Goal: Task Accomplishment & Management: Use online tool/utility

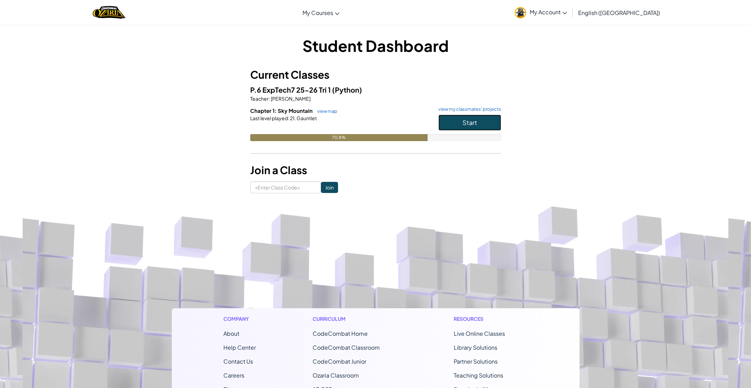
click at [456, 123] on button "Start" at bounding box center [469, 123] width 63 height 16
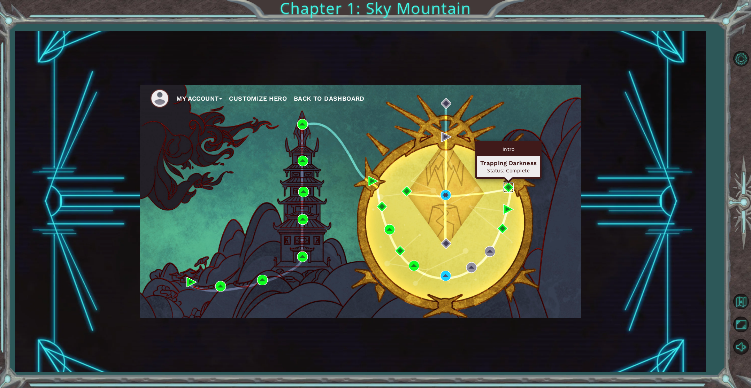
click at [508, 186] on img at bounding box center [508, 187] width 10 height 10
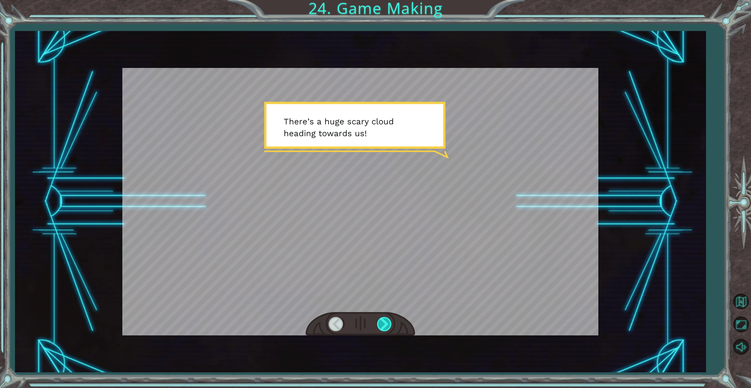
click at [385, 325] on div at bounding box center [385, 324] width 16 height 14
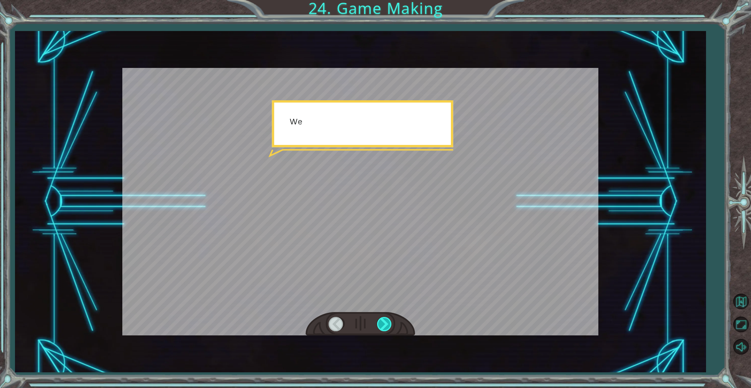
click at [385, 325] on div at bounding box center [385, 324] width 16 height 14
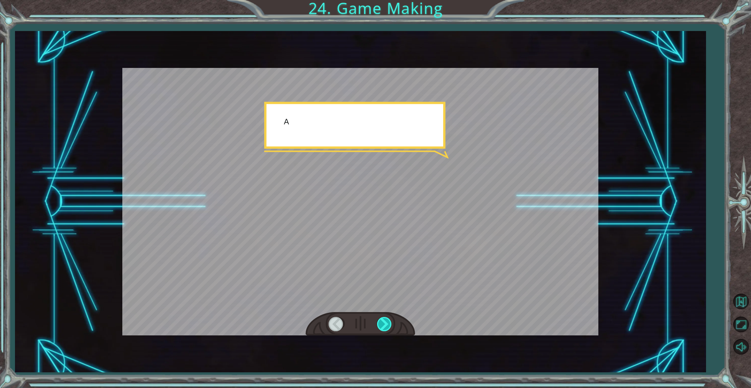
click at [385, 325] on div at bounding box center [385, 324] width 16 height 14
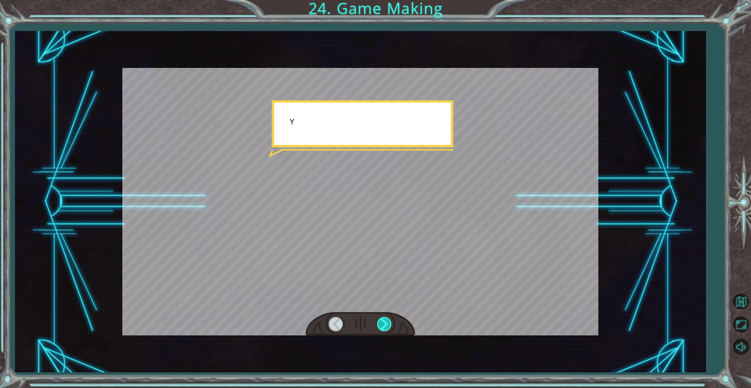
click at [385, 325] on div at bounding box center [385, 324] width 16 height 14
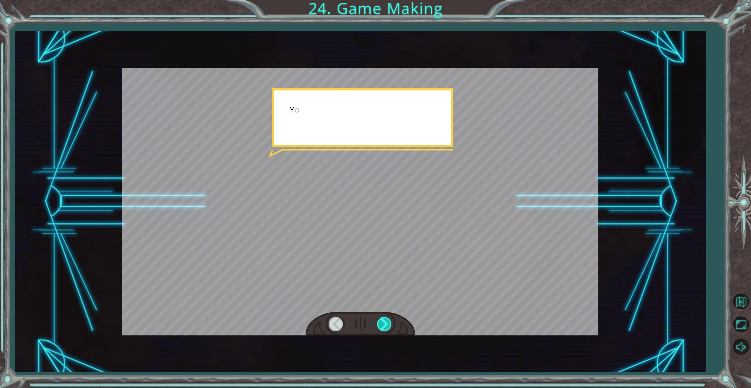
click at [385, 325] on div at bounding box center [385, 324] width 16 height 14
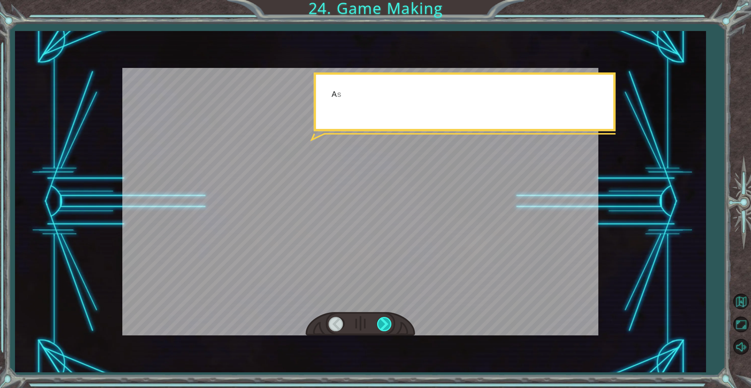
click at [385, 325] on div at bounding box center [385, 324] width 16 height 14
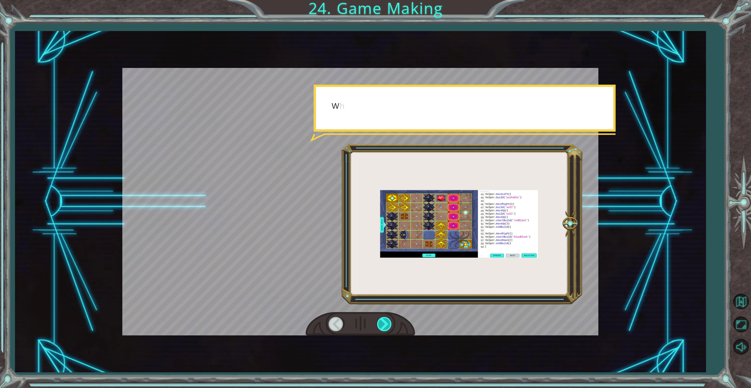
click at [385, 325] on div at bounding box center [385, 324] width 16 height 14
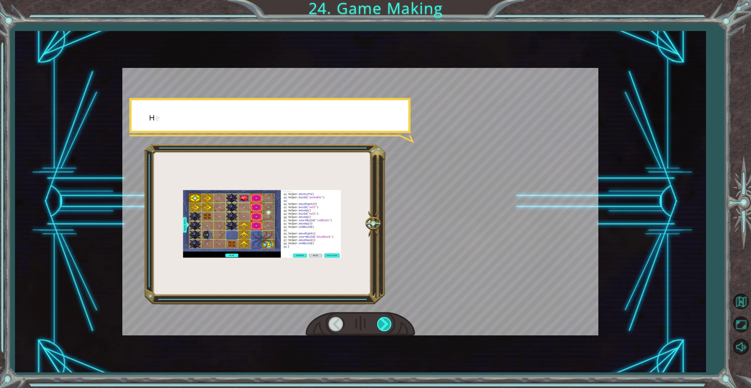
click at [385, 325] on div at bounding box center [385, 324] width 16 height 14
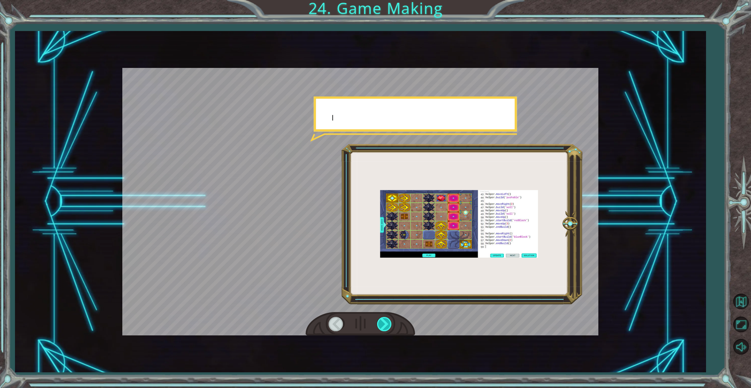
click at [385, 325] on div at bounding box center [385, 324] width 16 height 14
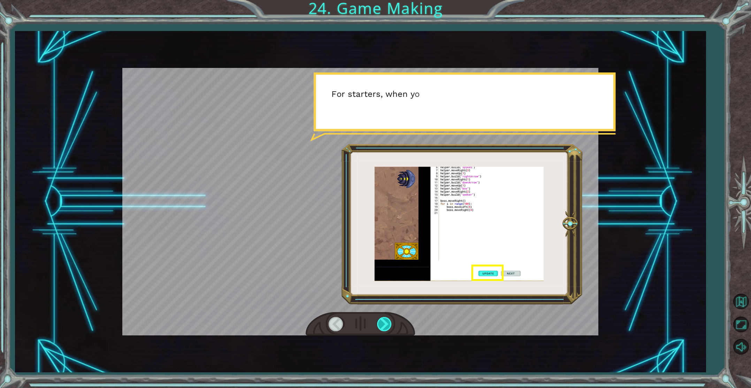
click at [385, 325] on div at bounding box center [385, 324] width 16 height 14
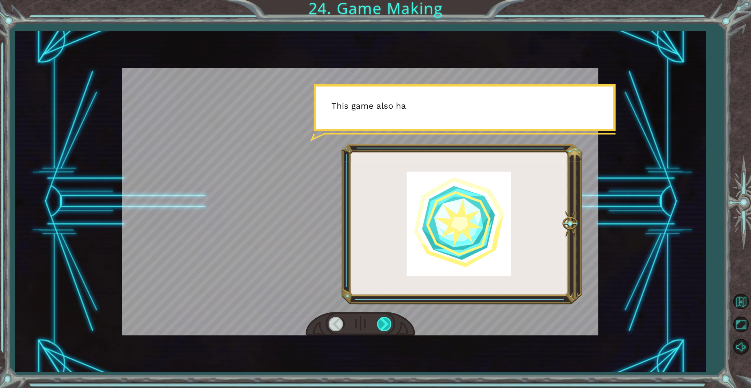
click at [385, 325] on div at bounding box center [385, 324] width 16 height 14
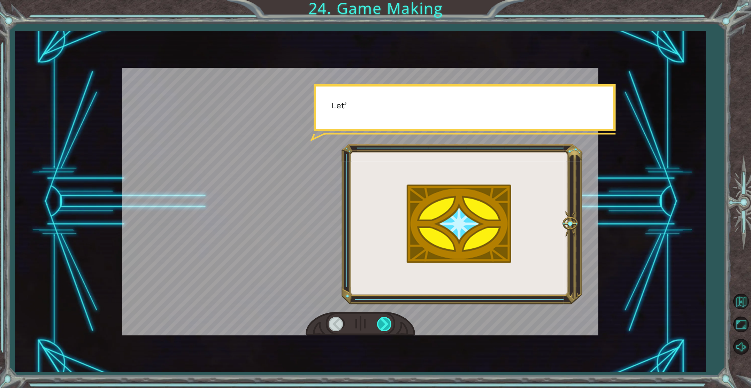
click at [385, 325] on div at bounding box center [385, 324] width 16 height 14
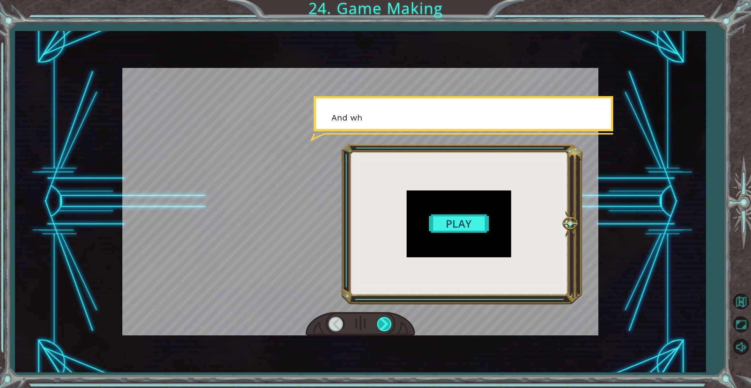
click at [385, 325] on div at bounding box center [385, 324] width 16 height 14
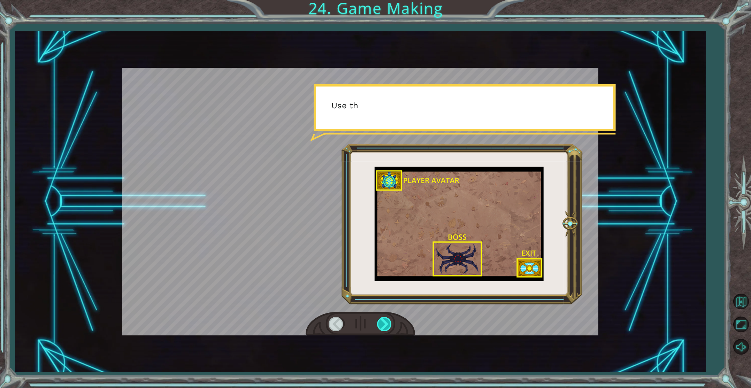
click at [385, 325] on div at bounding box center [385, 324] width 16 height 14
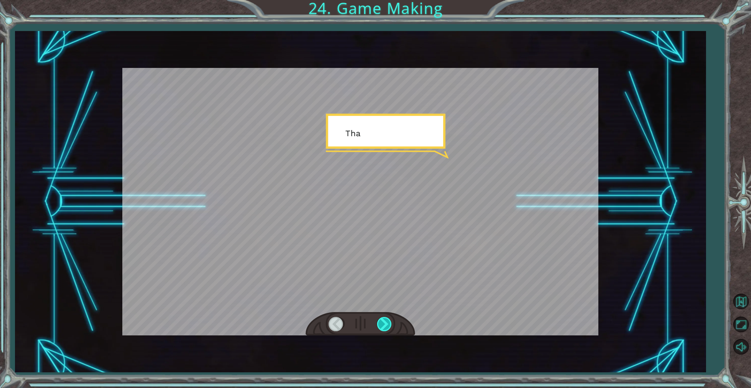
click at [385, 325] on div at bounding box center [385, 324] width 16 height 14
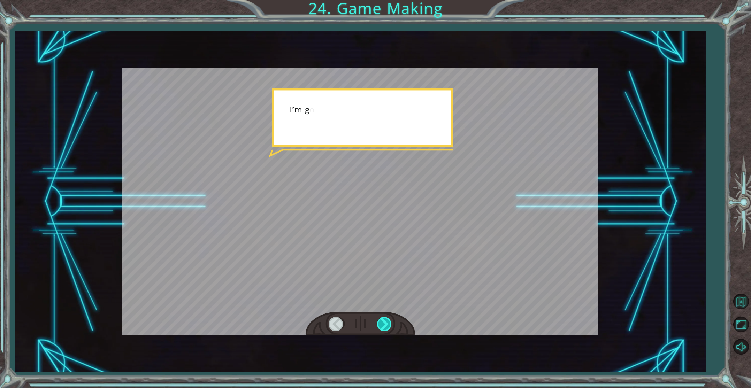
click at [388, 321] on div at bounding box center [385, 324] width 16 height 14
click at [385, 321] on div at bounding box center [385, 324] width 16 height 14
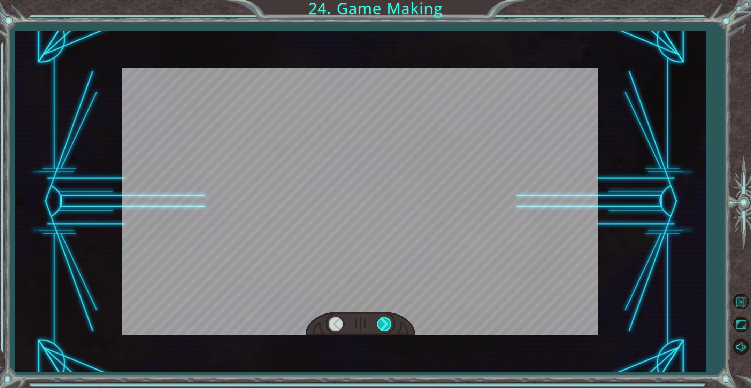
click at [385, 321] on div at bounding box center [385, 324] width 16 height 14
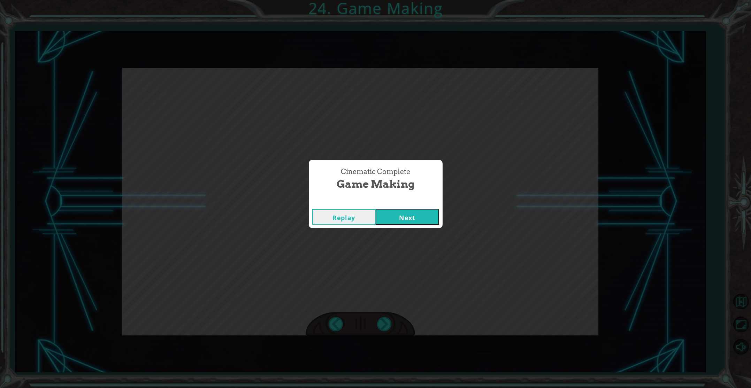
click at [413, 220] on button "Next" at bounding box center [407, 217] width 63 height 16
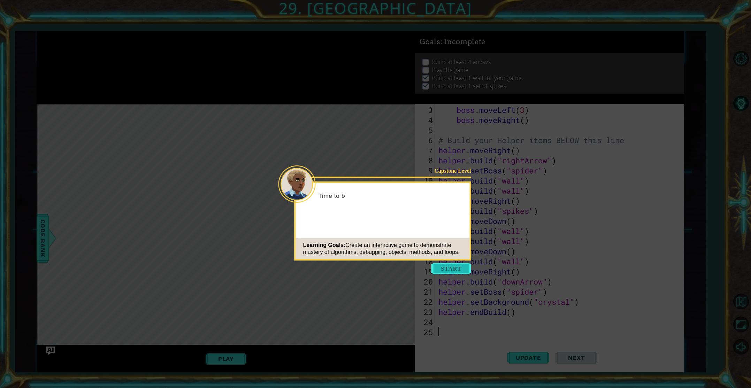
scroll to position [30, 0]
click at [454, 269] on button "Start" at bounding box center [451, 268] width 40 height 11
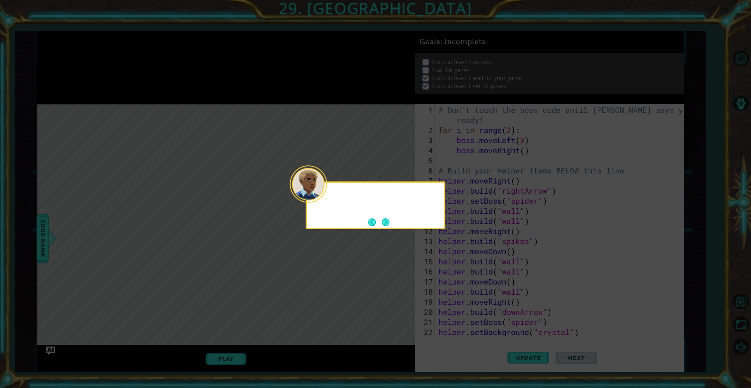
scroll to position [0, 0]
click at [384, 221] on button "Next" at bounding box center [386, 223] width 8 height 8
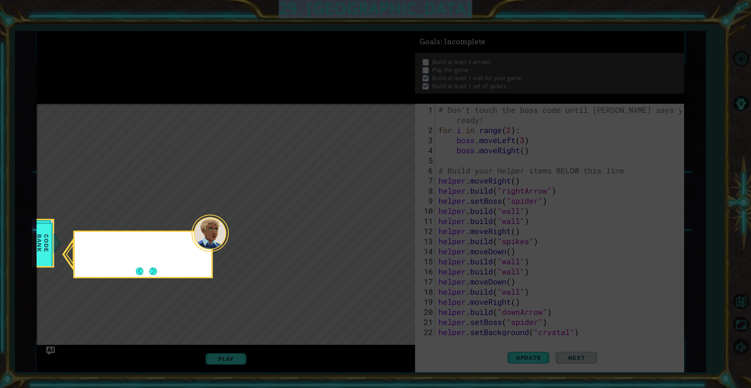
click at [384, 221] on icon at bounding box center [375, 194] width 751 height 388
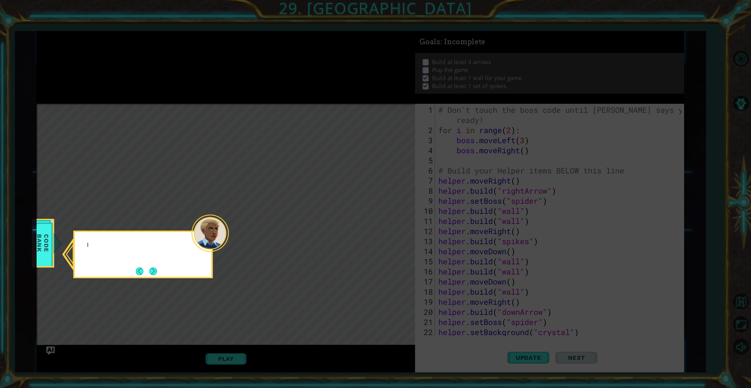
click at [384, 221] on icon at bounding box center [375, 194] width 751 height 388
click at [155, 269] on button "Next" at bounding box center [154, 272] width 8 height 8
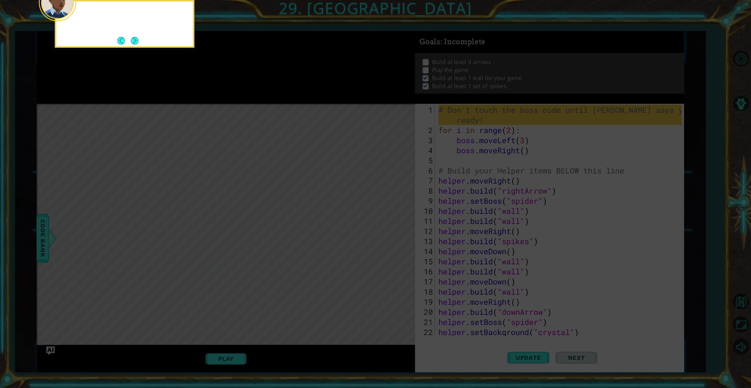
click at [155, 269] on icon at bounding box center [375, 58] width 751 height 660
click at [135, 39] on button "Next" at bounding box center [135, 41] width 8 height 8
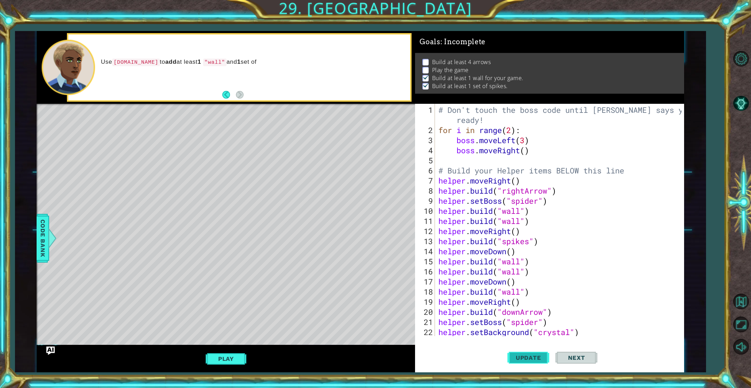
click at [518, 360] on span "Update" at bounding box center [528, 357] width 39 height 7
click at [578, 357] on span "Next" at bounding box center [576, 357] width 31 height 7
click at [234, 360] on button "Play" at bounding box center [226, 358] width 41 height 13
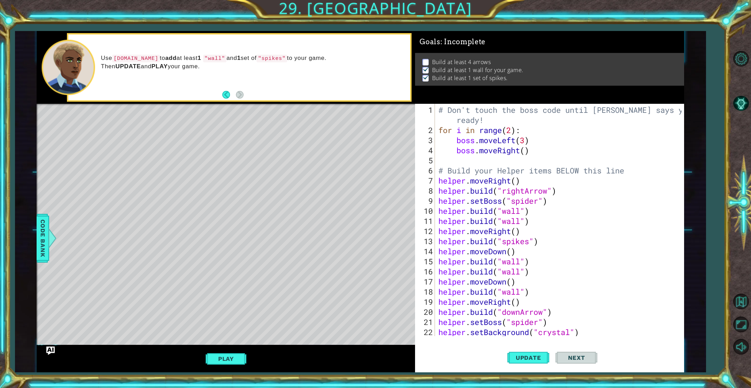
click at [574, 355] on span "Next" at bounding box center [576, 357] width 31 height 7
drag, startPoint x: 523, startPoint y: 210, endPoint x: 501, endPoint y: 214, distance: 22.6
click at [501, 214] on div "# Don't touch the boss code until Vega says you're ready! for i in range ( 2 ) …" at bounding box center [561, 236] width 248 height 263
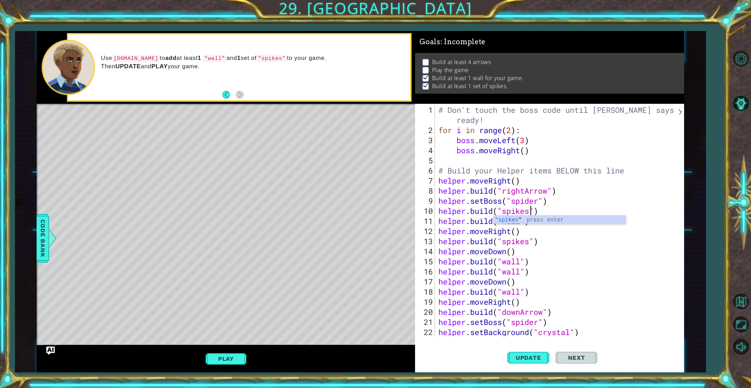
scroll to position [0, 4]
click at [510, 220] on div ""spikes " press enter" at bounding box center [560, 228] width 132 height 25
click at [528, 360] on span "Update" at bounding box center [528, 357] width 39 height 7
click at [230, 362] on button "Play" at bounding box center [226, 358] width 41 height 13
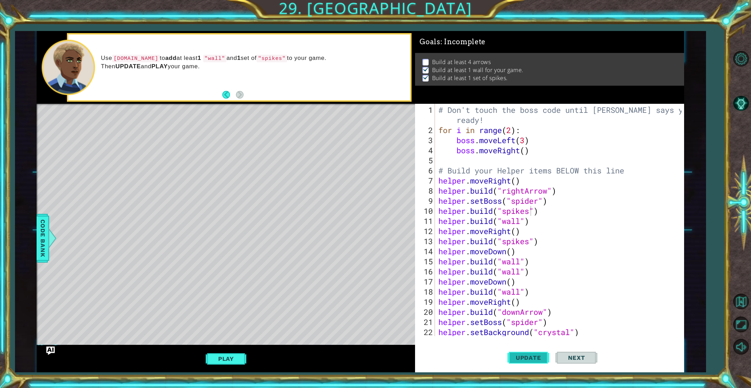
click at [523, 357] on span "Update" at bounding box center [528, 357] width 39 height 7
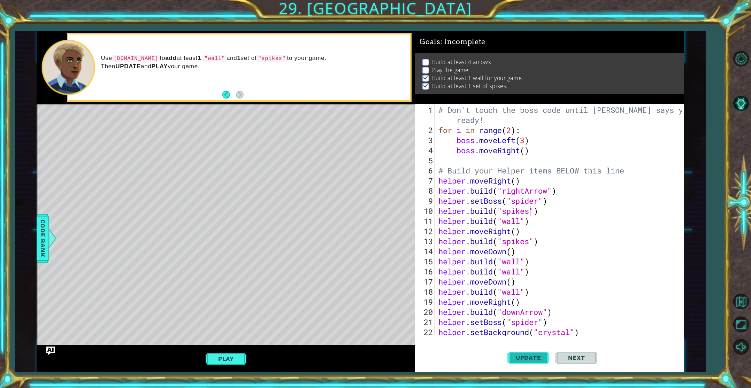
click at [534, 360] on span "Update" at bounding box center [528, 357] width 39 height 7
click at [578, 355] on span "Next" at bounding box center [576, 357] width 31 height 7
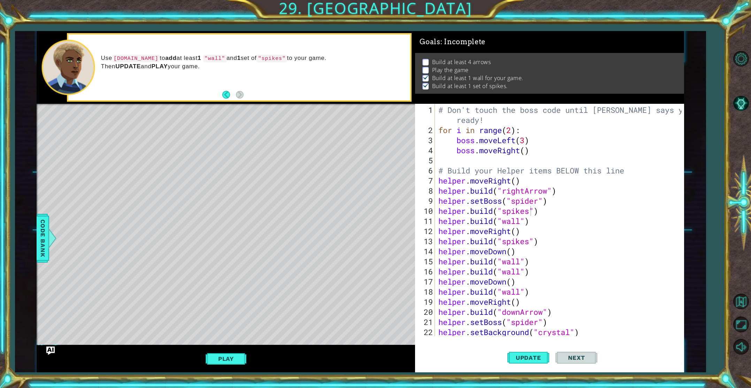
click at [578, 355] on span "Next" at bounding box center [576, 357] width 31 height 7
drag, startPoint x: 528, startPoint y: 212, endPoint x: 505, endPoint y: 213, distance: 23.4
click at [505, 213] on div "# Don't touch the boss code until [PERSON_NAME] says you're ready! for i in ran…" at bounding box center [561, 236] width 248 height 263
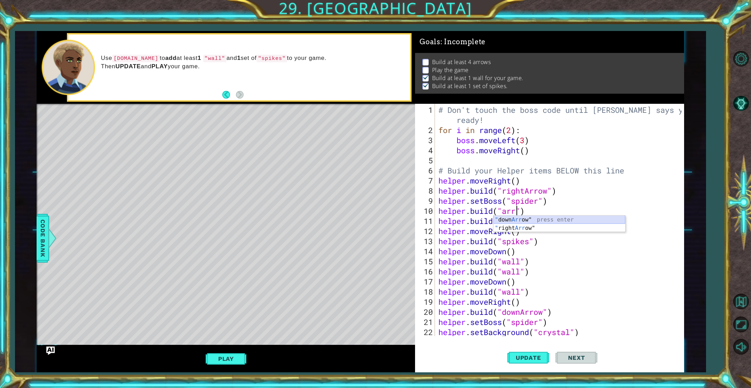
click at [516, 217] on div "" down Arr ow" press enter " right Arr ow" press enter" at bounding box center [560, 232] width 132 height 33
click at [513, 353] on button "Update" at bounding box center [528, 357] width 42 height 27
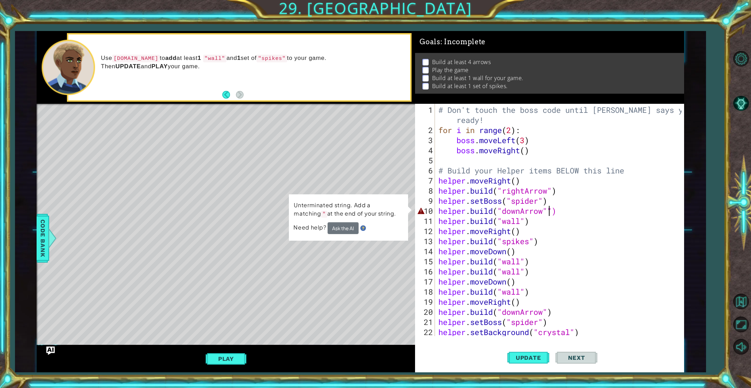
click at [520, 212] on div "# Don't touch the boss code until Vega says you're ready! for i in range ( 2 ) …" at bounding box center [561, 236] width 248 height 263
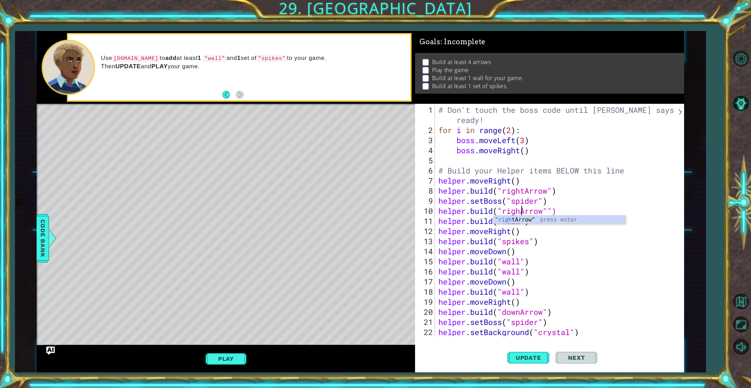
scroll to position [0, 4]
click at [561, 255] on div "# Don't touch the boss code until Vega says you're ready! for i in range ( 2 ) …" at bounding box center [561, 236] width 248 height 263
click at [538, 359] on span "Update" at bounding box center [528, 357] width 39 height 7
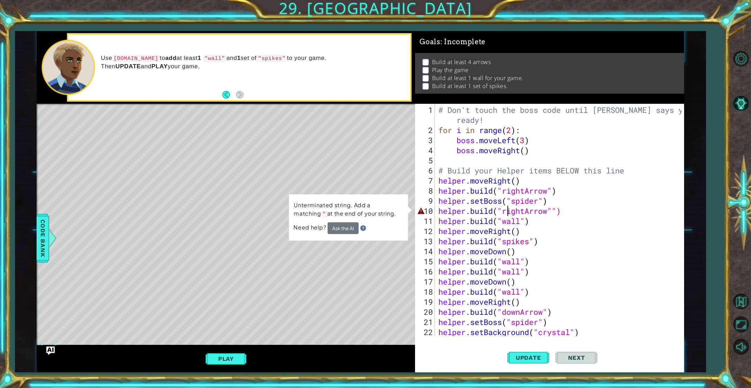
click at [507, 211] on div "# Don't touch the boss code until Vega says you're ready! for i in range ( 2 ) …" at bounding box center [561, 236] width 248 height 263
type textarea "helper.build("ightArrow"")"
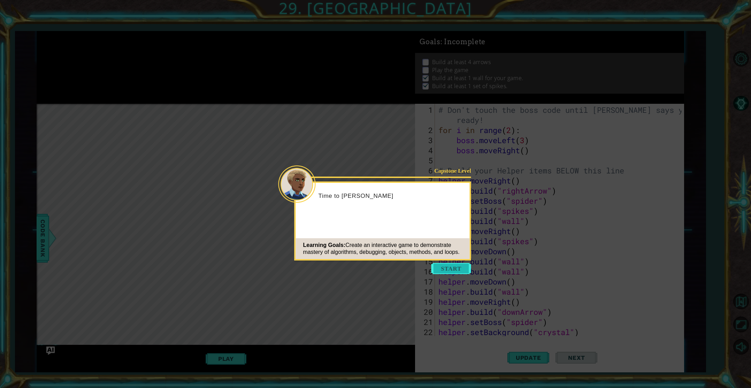
scroll to position [30, 0]
click at [463, 268] on button "Start" at bounding box center [451, 268] width 40 height 11
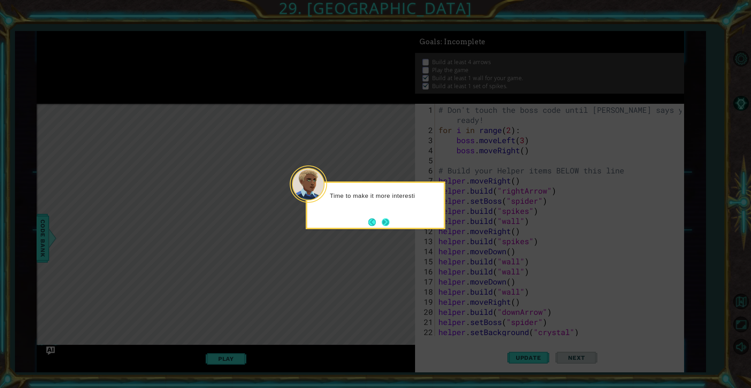
click at [385, 222] on button "Next" at bounding box center [386, 223] width 8 height 8
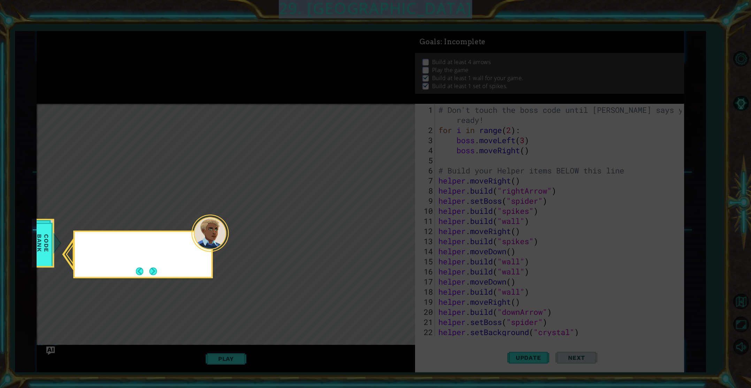
click at [385, 222] on icon at bounding box center [375, 194] width 751 height 388
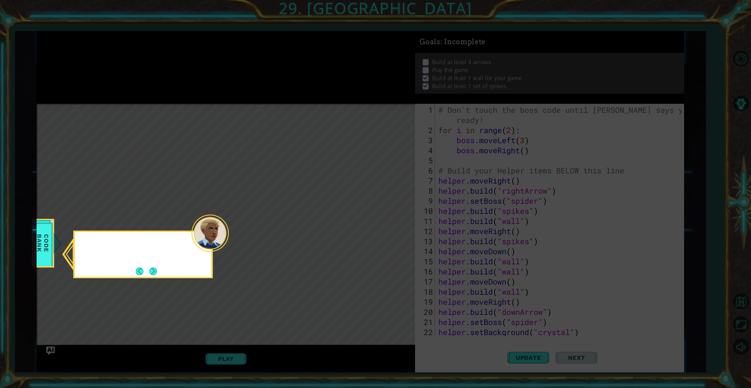
click at [385, 222] on icon at bounding box center [375, 194] width 751 height 388
click at [150, 269] on button "Next" at bounding box center [154, 272] width 8 height 8
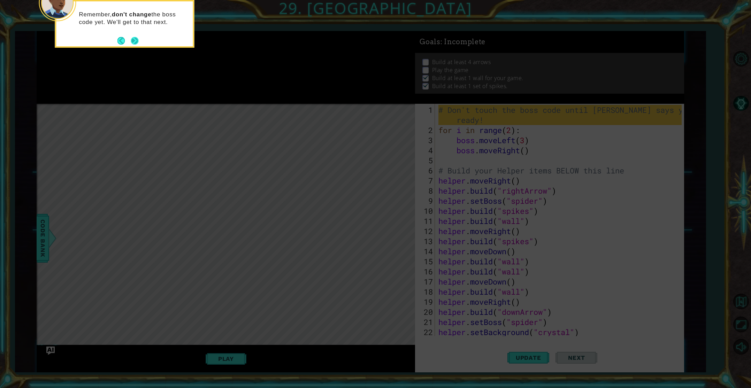
click at [134, 38] on button "Next" at bounding box center [135, 41] width 8 height 8
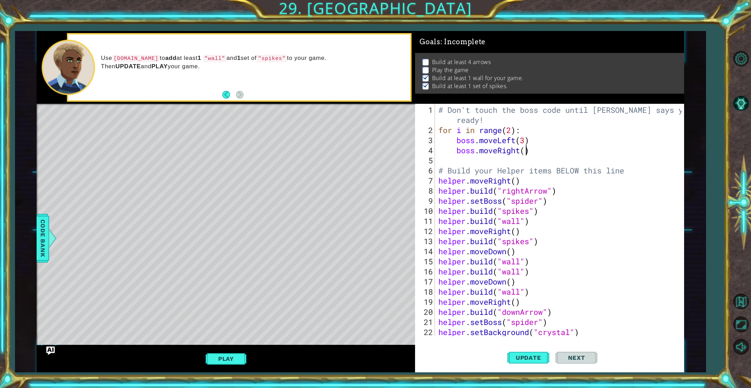
click at [526, 153] on div "# Don't touch the boss code until [PERSON_NAME] says you're ready! for i in ran…" at bounding box center [561, 236] width 248 height 263
click at [517, 231] on div "# Don't touch the boss code until [PERSON_NAME] says you're ready! for i in ran…" at bounding box center [561, 236] width 248 height 263
drag, startPoint x: 523, startPoint y: 220, endPoint x: 504, endPoint y: 224, distance: 20.2
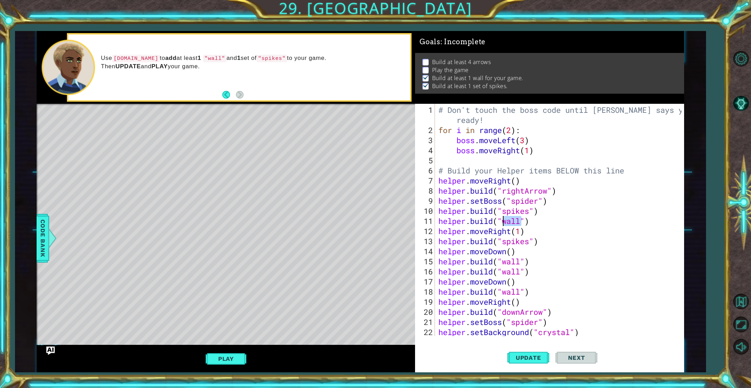
click at [504, 224] on div "# Don't touch the boss code until [PERSON_NAME] says you're ready! for i in ran…" at bounding box center [561, 236] width 248 height 263
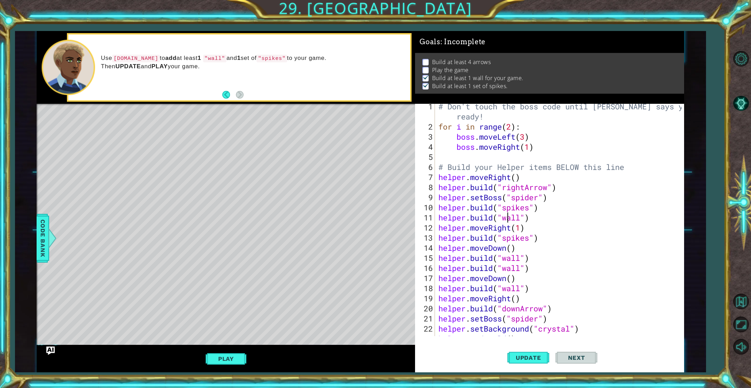
scroll to position [3, 0]
click at [506, 216] on div "# Don't touch the boss code until [PERSON_NAME] says you're ready! for i in ran…" at bounding box center [561, 232] width 248 height 263
drag, startPoint x: 503, startPoint y: 217, endPoint x: 520, endPoint y: 217, distance: 17.4
click at [520, 217] on div "# Don't touch the boss code until [PERSON_NAME] says you're ready! for i in ran…" at bounding box center [561, 233] width 248 height 263
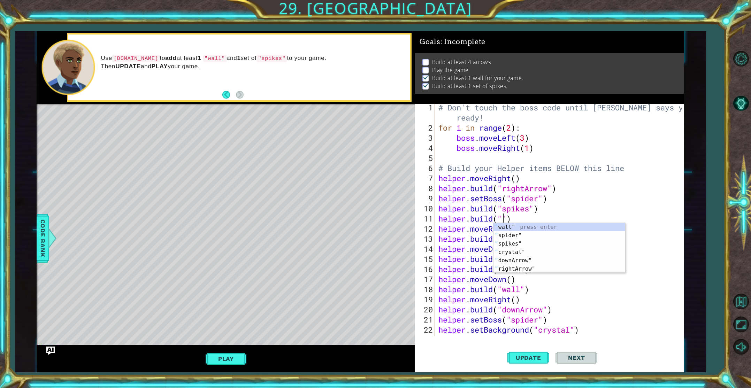
scroll to position [0, 3]
click at [523, 259] on div "" wall" press enter " spider" press enter " spikes" press enter " crystal" pres…" at bounding box center [560, 256] width 132 height 67
click at [521, 289] on div "# Don't touch the boss code until [PERSON_NAME] says you're ready! for i in ran…" at bounding box center [561, 233] width 248 height 263
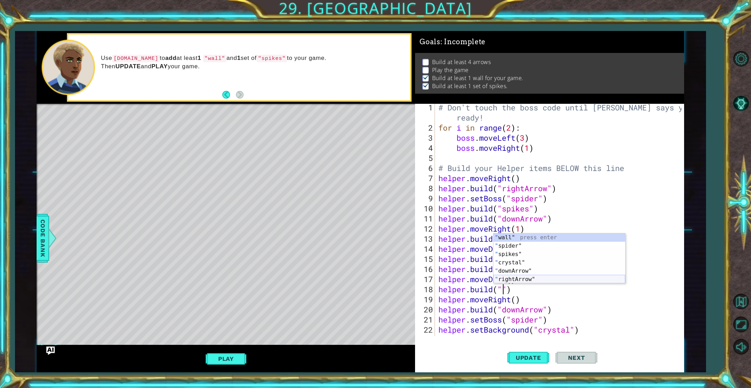
click at [525, 278] on div "" wall" press enter " spider" press enter " spikes" press enter " crystal" pres…" at bounding box center [560, 267] width 132 height 67
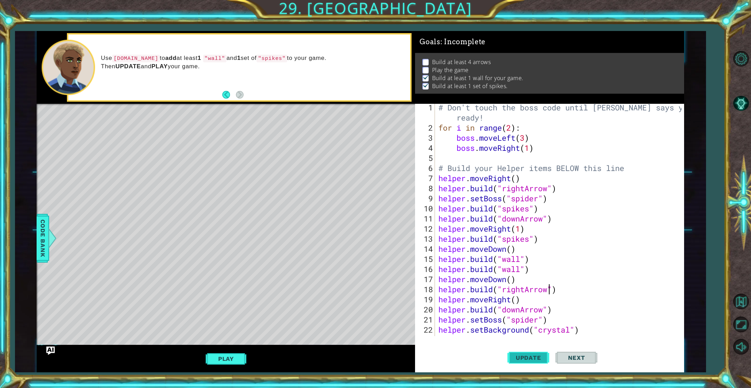
click at [534, 362] on button "Update" at bounding box center [528, 357] width 42 height 27
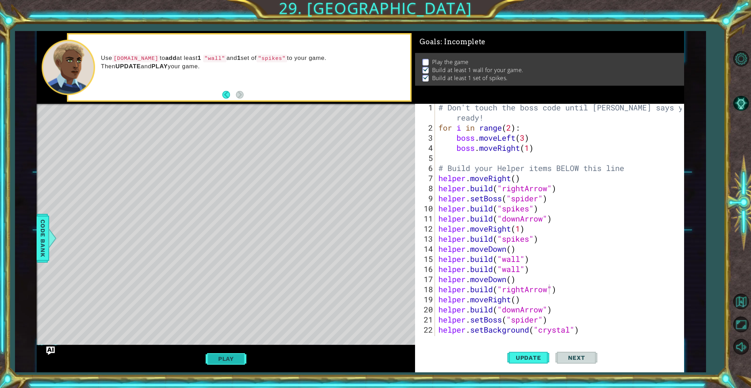
click at [225, 353] on button "Play" at bounding box center [226, 358] width 41 height 13
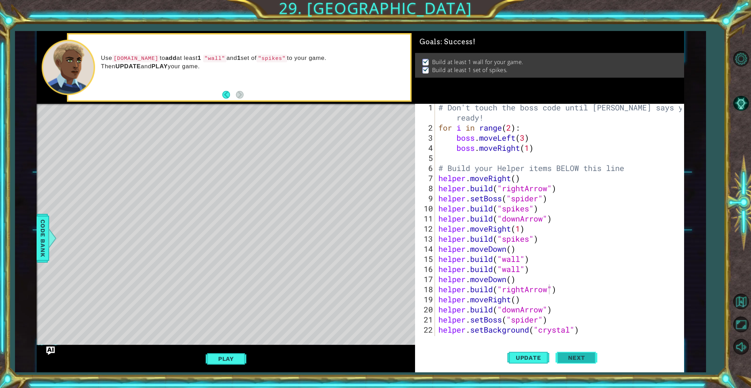
click at [565, 361] on span "Next" at bounding box center [576, 357] width 31 height 7
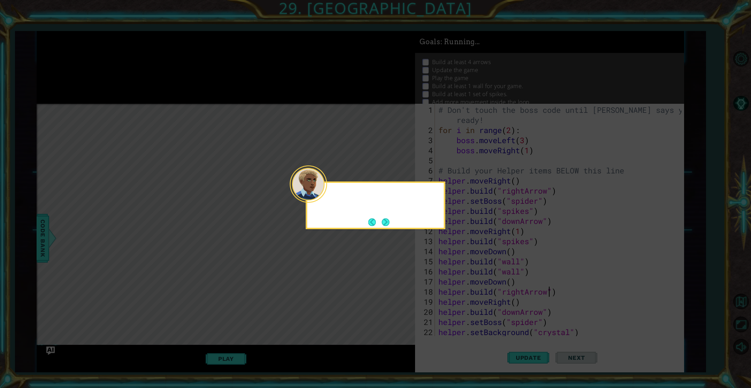
scroll to position [0, 0]
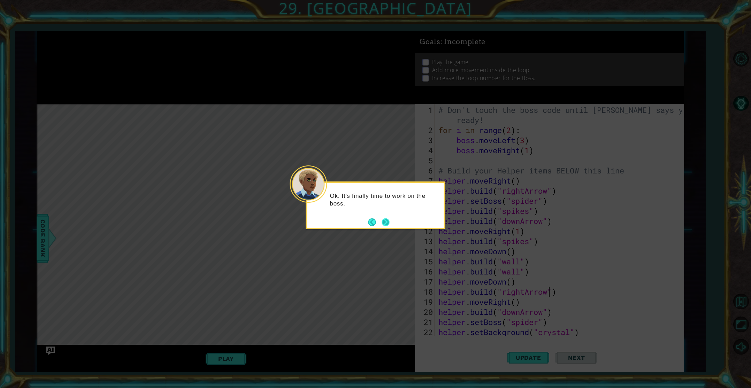
click at [387, 219] on button "Next" at bounding box center [386, 223] width 8 height 8
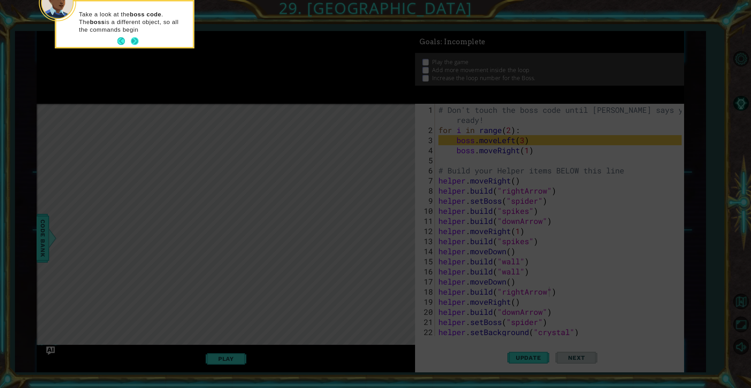
click at [136, 41] on button "Next" at bounding box center [135, 41] width 8 height 8
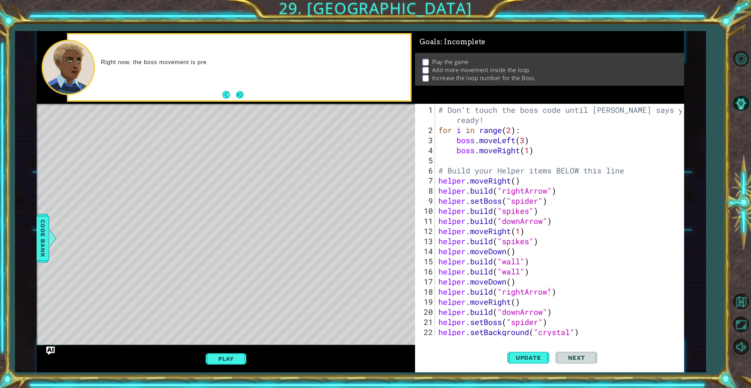
click at [237, 91] on button "Next" at bounding box center [240, 95] width 8 height 8
click at [226, 92] on button "Back" at bounding box center [229, 95] width 14 height 8
click at [244, 96] on button "Next" at bounding box center [240, 95] width 8 height 8
click at [245, 96] on div "You can add more code inside the loop or change the loop number so that the bos…" at bounding box center [239, 68] width 342 height 66
click at [245, 95] on div "You can add more code inside the loop or change the loop number so that the bos…" at bounding box center [239, 68] width 342 height 66
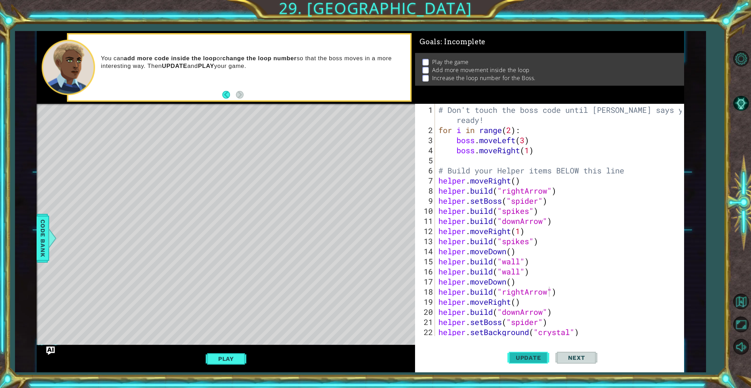
click at [534, 353] on button "Update" at bounding box center [528, 357] width 42 height 27
click at [580, 356] on span "Next" at bounding box center [576, 358] width 31 height 7
drag, startPoint x: 549, startPoint y: 190, endPoint x: 505, endPoint y: 189, distance: 43.2
click at [505, 189] on div "# Don't touch the boss code until [PERSON_NAME] says you're ready! for i in ran…" at bounding box center [561, 236] width 248 height 263
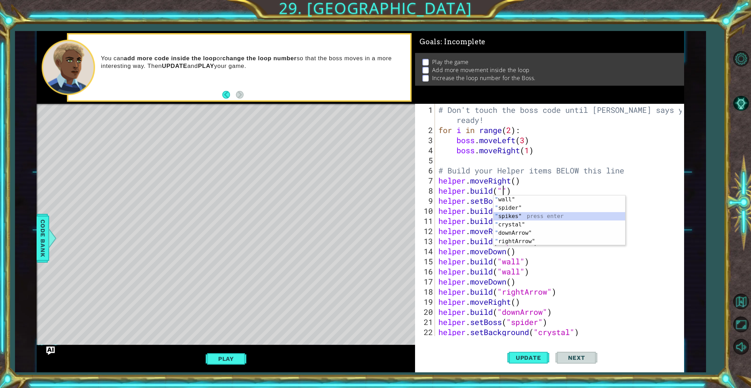
click at [512, 216] on div "" wall" press enter " spider" press enter " spikes" press enter " crystal" pres…" at bounding box center [560, 229] width 132 height 67
drag, startPoint x: 544, startPoint y: 221, endPoint x: 504, endPoint y: 223, distance: 40.2
click at [504, 223] on div "# Don't touch the boss code until [PERSON_NAME] says you're ready! for i in ran…" at bounding box center [561, 236] width 248 height 263
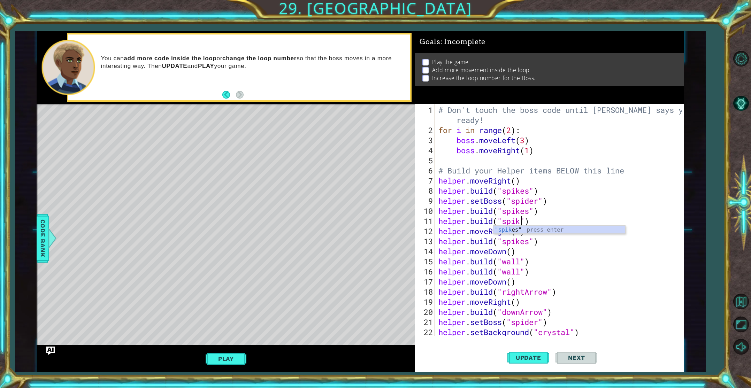
scroll to position [0, 4]
click at [507, 227] on div ""spik es" press enter" at bounding box center [560, 238] width 132 height 25
drag, startPoint x: 521, startPoint y: 261, endPoint x: 503, endPoint y: 263, distance: 18.6
click at [503, 263] on div "# Don't touch the boss code until [PERSON_NAME] says you're ready! for i in ran…" at bounding box center [561, 236] width 248 height 263
click at [516, 268] on div ""spike s" press enter" at bounding box center [560, 278] width 132 height 25
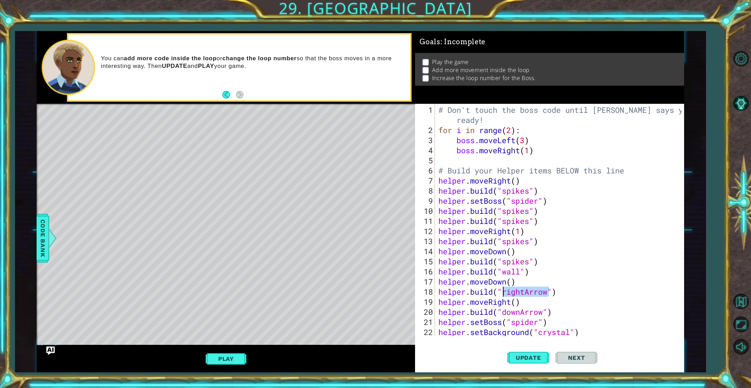
drag, startPoint x: 549, startPoint y: 292, endPoint x: 505, endPoint y: 294, distance: 44.6
click at [505, 294] on div "# Don't touch the boss code until [PERSON_NAME] says you're ready! for i in ran…" at bounding box center [561, 236] width 248 height 263
click at [512, 280] on div ""spike s" press enter" at bounding box center [560, 290] width 132 height 25
click at [532, 361] on span "Update" at bounding box center [528, 357] width 39 height 7
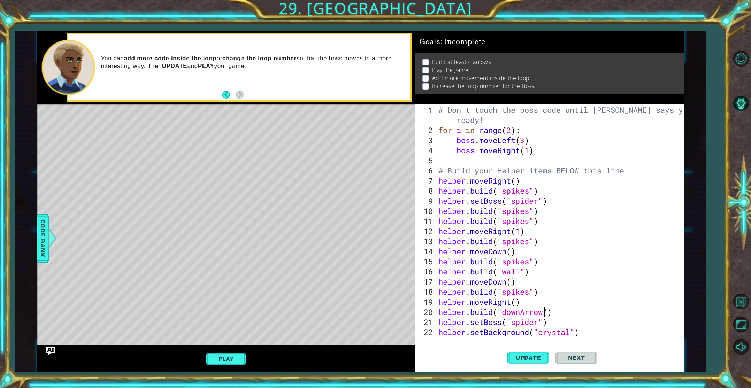
click at [544, 313] on div "# Don't touch the boss code until [PERSON_NAME] says you're ready! for i in ran…" at bounding box center [561, 236] width 248 height 263
click at [521, 286] on div "" wall" press enter " spider" press enter " spikes" press enter " crystal" pres…" at bounding box center [560, 290] width 132 height 67
click at [527, 358] on span "Update" at bounding box center [528, 357] width 39 height 7
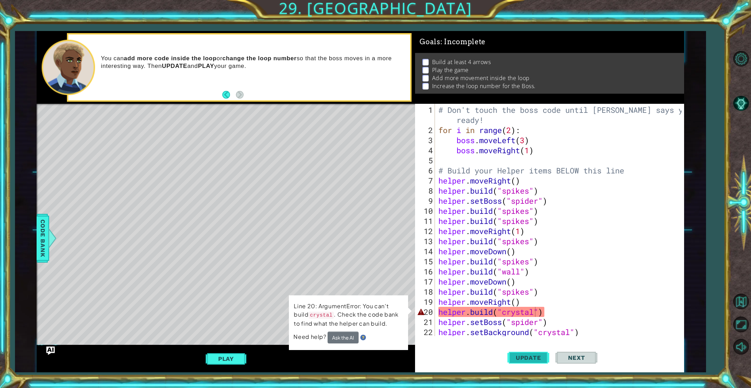
click at [527, 358] on span "Update" at bounding box center [528, 357] width 39 height 7
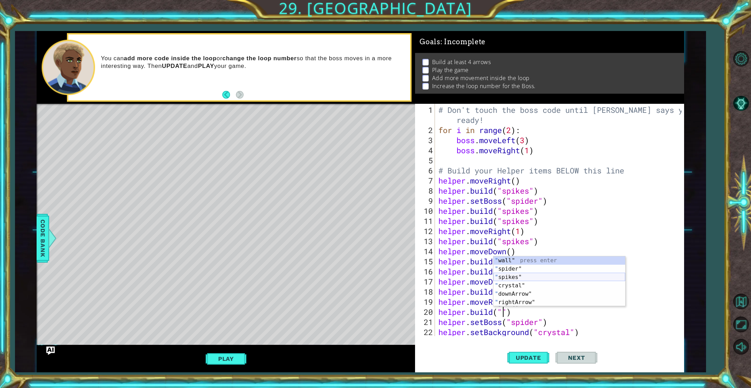
click at [510, 276] on div "" wall" press enter " spider" press enter " spikes" press enter " crystal" pres…" at bounding box center [560, 290] width 132 height 67
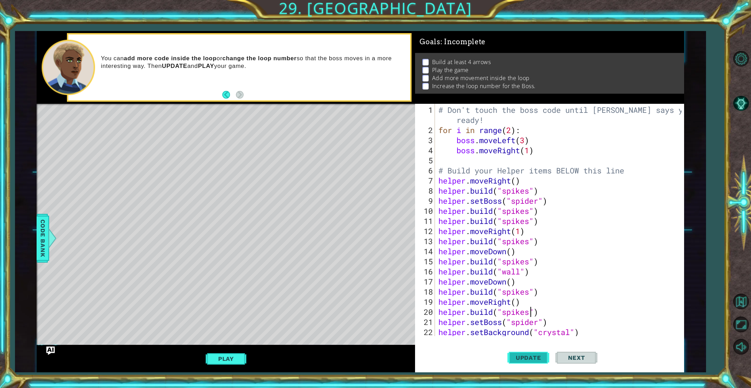
click at [521, 358] on span "Update" at bounding box center [528, 357] width 39 height 7
click at [225, 354] on button "Play" at bounding box center [226, 358] width 41 height 13
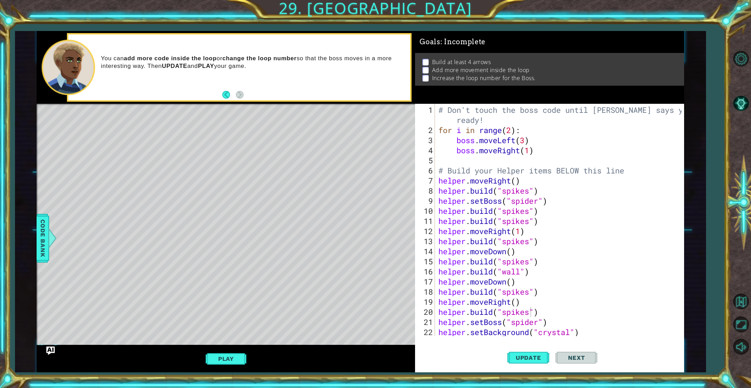
click at [584, 334] on div "# Don't touch the boss code until [PERSON_NAME] says you're ready! for i in ran…" at bounding box center [561, 236] width 248 height 263
click at [433, 341] on div "helper.setBackground("crystal") 1 2 3 4 5 6 7 8 9 10 11 12 13 14 15 16 17 18 19…" at bounding box center [549, 238] width 269 height 269
click at [435, 341] on div "helper.setBackground("crystal") 1 2 3 4 5 6 7 8 9 10 11 12 13 14 15 16 17 18 19…" at bounding box center [549, 238] width 269 height 269
drag, startPoint x: 435, startPoint y: 341, endPoint x: 442, endPoint y: 338, distance: 6.9
click at [438, 340] on div "helper.setBackground("crystal") 1 2 3 4 5 6 7 8 9 10 11 12 13 14 15 16 17 18 19…" at bounding box center [549, 238] width 269 height 269
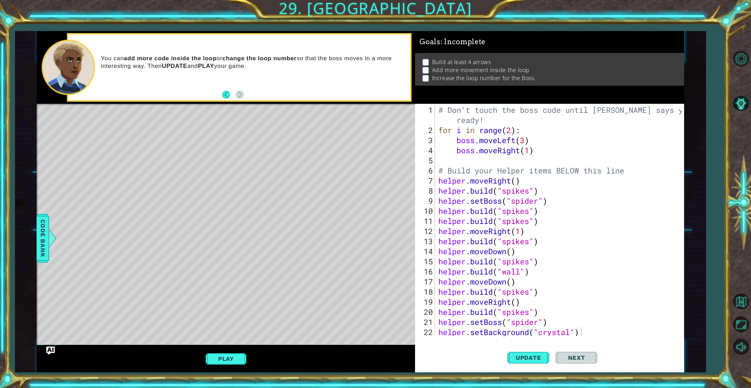
drag, startPoint x: 442, startPoint y: 338, endPoint x: 458, endPoint y: 337, distance: 16.4
click at [456, 337] on div "helper.setBackground("crystal") 1 2 3 4 5 6 7 8 9 10 11 12 13 14 15 16 17 18 19…" at bounding box center [549, 238] width 269 height 269
click at [526, 140] on div "# Don't touch the boss code until [PERSON_NAME] says you're ready! for i in ran…" at bounding box center [561, 236] width 248 height 263
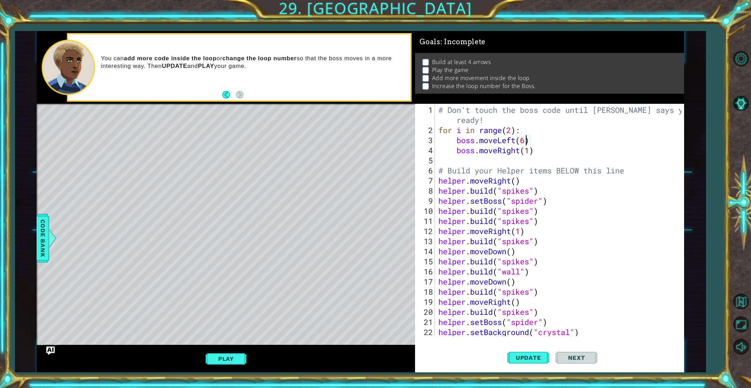
scroll to position [0, 4]
click at [529, 152] on div "# Don't touch the boss code until [PERSON_NAME] says you're ready! for i in ran…" at bounding box center [561, 236] width 248 height 263
type textarea "boss.moveRight(6)"
click at [526, 358] on span "Update" at bounding box center [528, 357] width 39 height 7
click at [578, 356] on span "Next" at bounding box center [576, 359] width 31 height 7
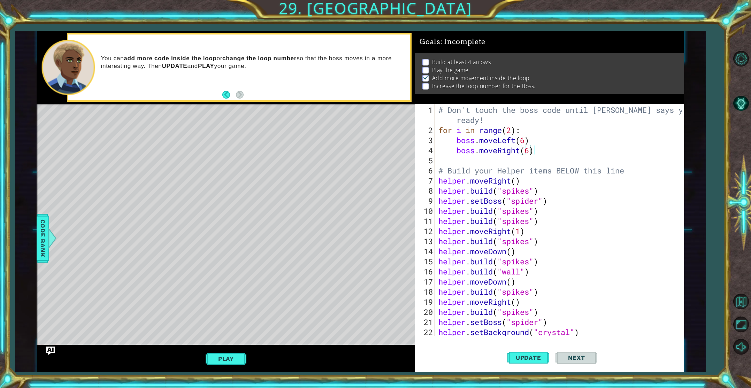
click at [573, 357] on span "Next" at bounding box center [576, 357] width 31 height 7
click at [214, 363] on button "Play" at bounding box center [226, 358] width 41 height 13
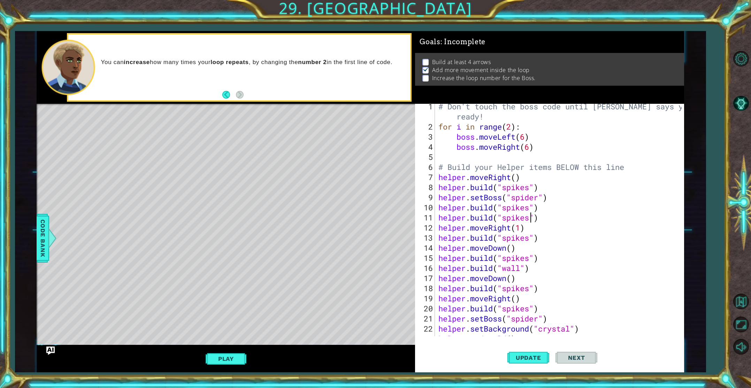
scroll to position [5, 0]
click at [520, 267] on div "# Don't touch the boss code until [PERSON_NAME] says you're ready! for i in ran…" at bounding box center [561, 231] width 248 height 263
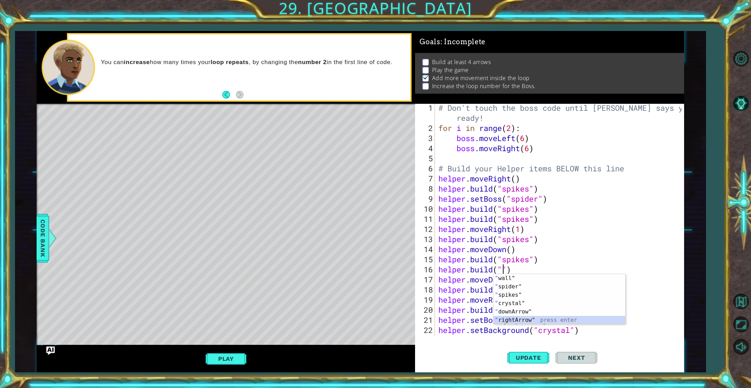
click at [511, 322] on div "" wall" press enter " spider" press enter " spikes" press enter " crystal" pres…" at bounding box center [560, 307] width 132 height 67
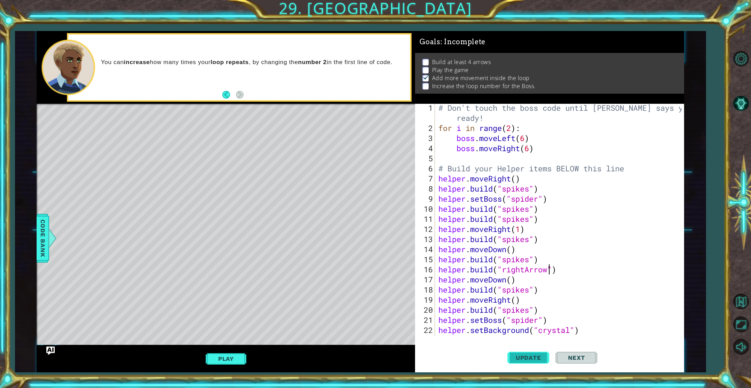
click at [520, 356] on span "Update" at bounding box center [528, 357] width 39 height 7
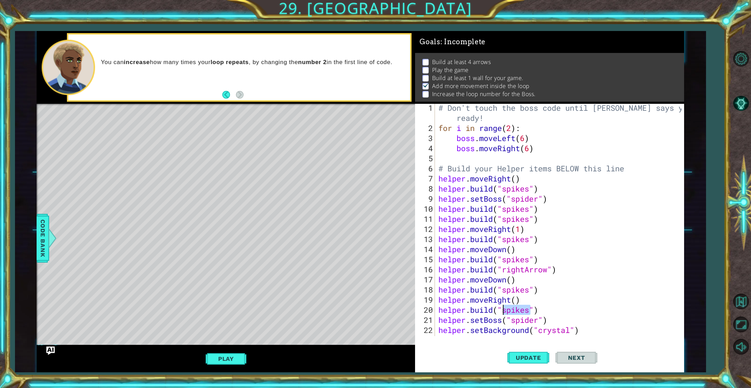
drag, startPoint x: 529, startPoint y: 311, endPoint x: 504, endPoint y: 310, distance: 25.1
click at [504, 310] on div "# Don't touch the boss code until [PERSON_NAME] says you're ready! for i in ran…" at bounding box center [561, 234] width 248 height 263
click at [519, 300] on div "" w a ll" press enter " down A rrow" press enter " cryst a l" press enter " rig…" at bounding box center [560, 296] width 132 height 50
drag, startPoint x: 530, startPoint y: 260, endPoint x: 504, endPoint y: 261, distance: 25.8
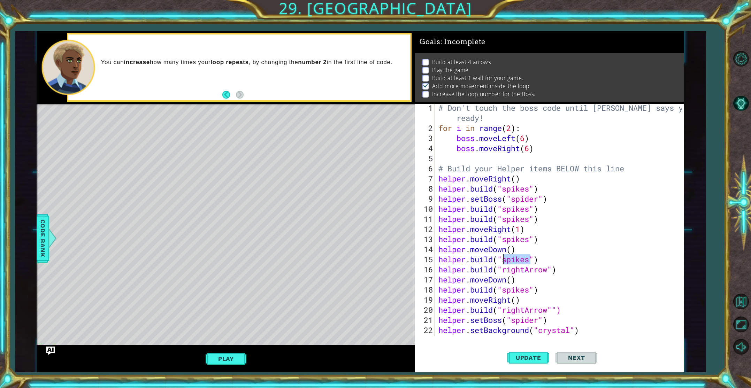
click at [504, 261] on div "# Don't touch the boss code until [PERSON_NAME] says you're ready! for i in ran…" at bounding box center [561, 234] width 248 height 263
click at [517, 266] on div "" down Arr ow" press enter " right Arr ow" press enter" at bounding box center [560, 280] width 132 height 33
drag, startPoint x: 532, startPoint y: 209, endPoint x: 502, endPoint y: 212, distance: 29.4
click at [502, 212] on div "# Don't touch the boss code until [PERSON_NAME] says you're ready! for i in ran…" at bounding box center [561, 234] width 248 height 263
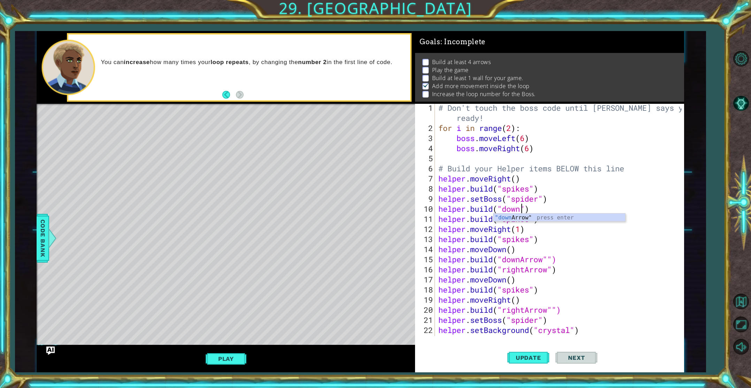
scroll to position [0, 3]
click at [512, 215] on div ""down Arrow" press enter" at bounding box center [560, 226] width 132 height 25
click at [526, 355] on span "Update" at bounding box center [528, 357] width 39 height 7
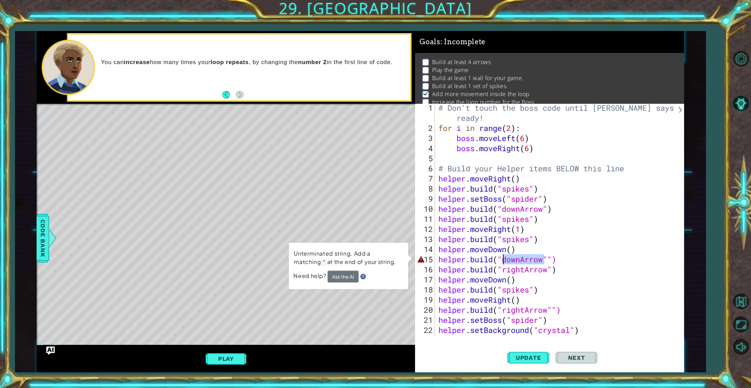
drag, startPoint x: 546, startPoint y: 260, endPoint x: 504, endPoint y: 261, distance: 42.5
click at [504, 261] on div "# Don't touch the boss code until [PERSON_NAME] says you're ready! for i in ran…" at bounding box center [561, 234] width 248 height 263
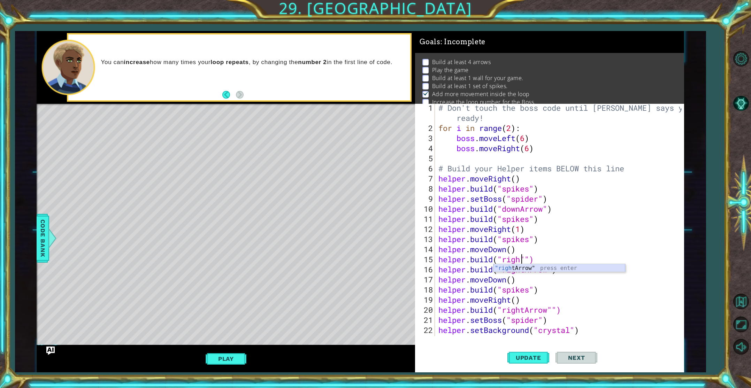
click at [510, 270] on div ""righ [PERSON_NAME]" press enter" at bounding box center [560, 276] width 132 height 25
drag, startPoint x: 534, startPoint y: 349, endPoint x: 532, endPoint y: 352, distance: 4.1
click at [532, 352] on button "Update" at bounding box center [528, 357] width 42 height 27
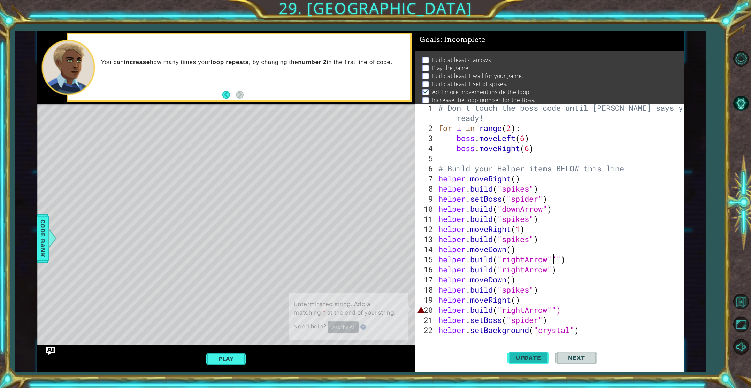
scroll to position [3, 0]
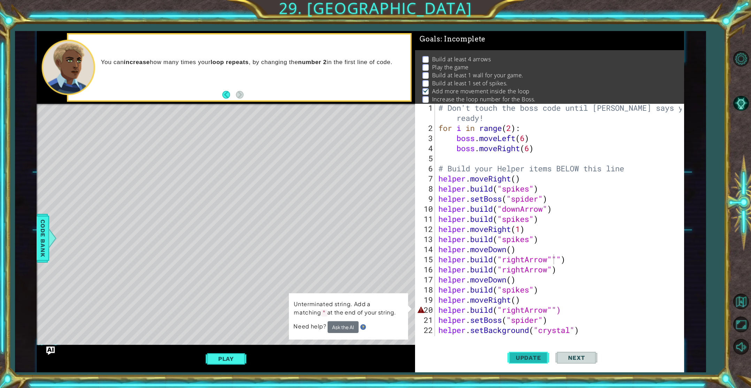
click at [532, 352] on button "Update" at bounding box center [528, 357] width 42 height 27
click at [548, 310] on div "# Don't touch the boss code until [PERSON_NAME] says you're ready! for i in ran…" at bounding box center [561, 234] width 248 height 263
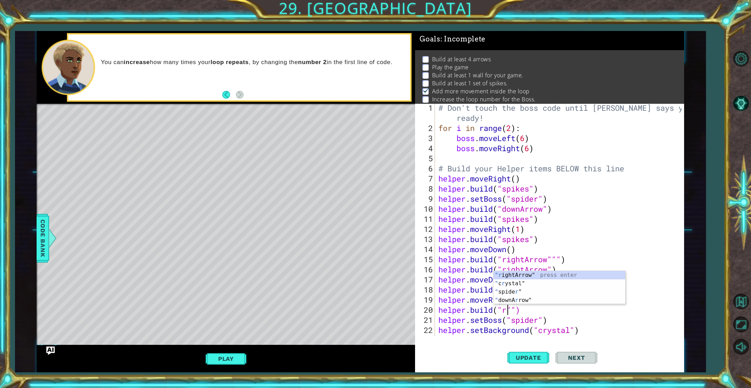
scroll to position [0, 3]
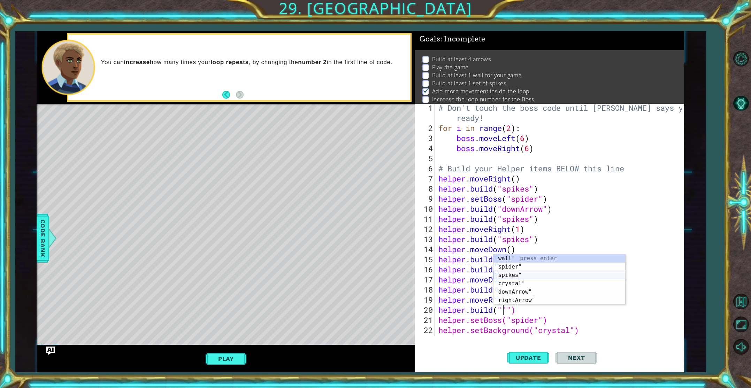
click at [506, 275] on div "" wall" press enter " spider" press enter " spikes" press enter " crystal" pres…" at bounding box center [560, 287] width 132 height 67
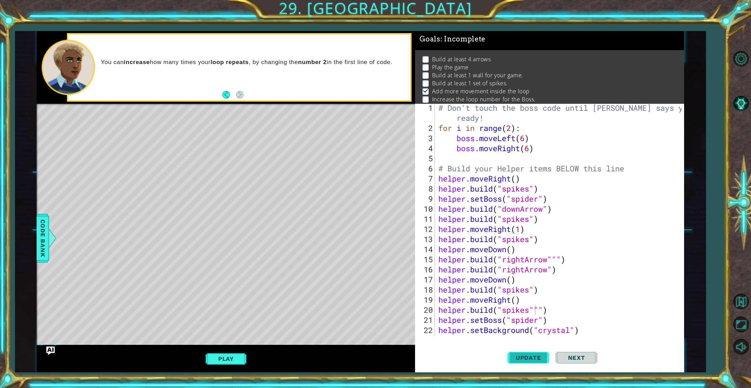
click at [538, 358] on span "Update" at bounding box center [528, 357] width 39 height 7
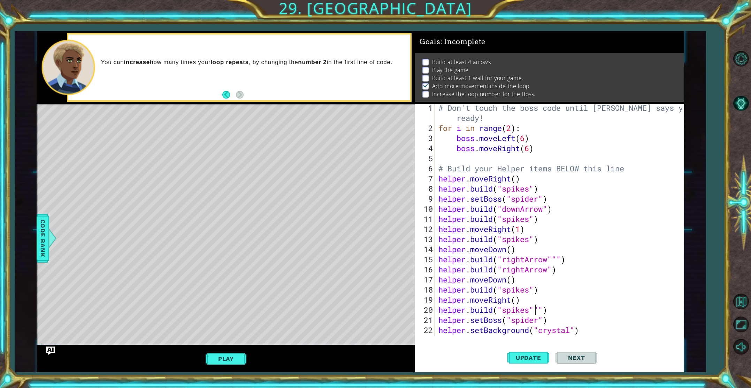
scroll to position [0, 0]
click at [578, 358] on span "Next" at bounding box center [576, 357] width 31 height 7
click at [232, 354] on button "Play" at bounding box center [226, 358] width 41 height 13
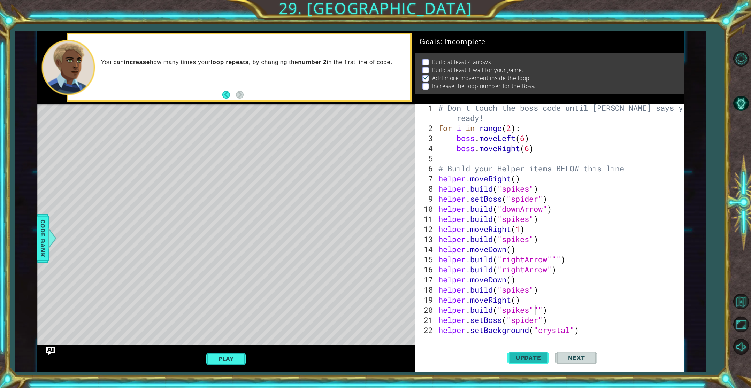
click at [521, 359] on span "Update" at bounding box center [528, 357] width 39 height 7
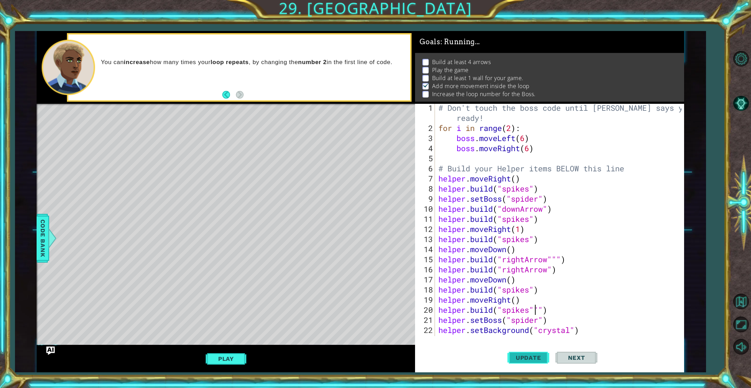
click at [521, 359] on span "Update" at bounding box center [528, 357] width 39 height 7
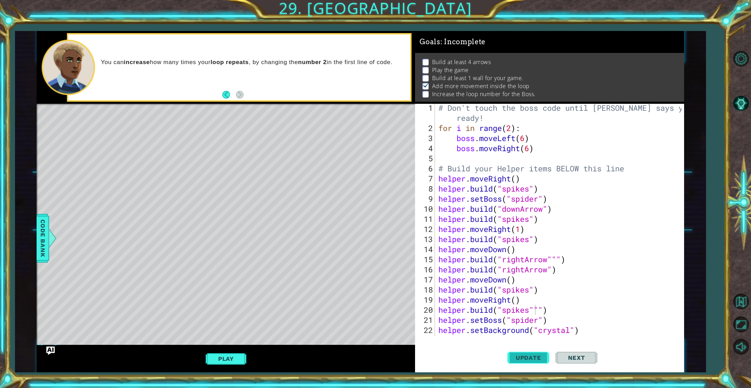
click at [521, 359] on span "Update" at bounding box center [528, 357] width 39 height 7
drag, startPoint x: 530, startPoint y: 290, endPoint x: 505, endPoint y: 287, distance: 25.6
click at [505, 288] on div "# Don't touch the boss code until [PERSON_NAME] says you're ready! for i in ran…" at bounding box center [561, 234] width 248 height 263
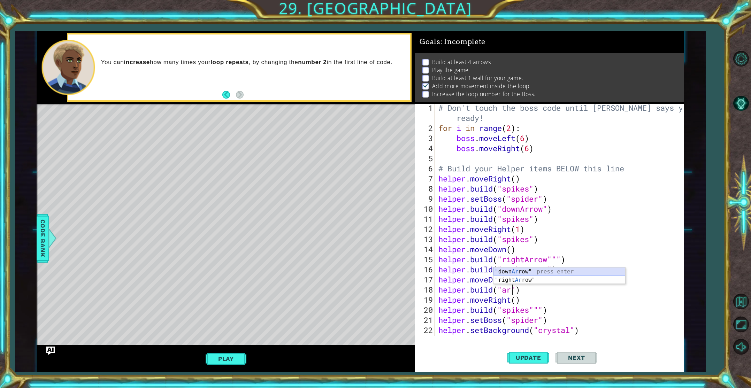
click at [522, 274] on div "" down Ar row" press enter " right Ar row" press enter" at bounding box center [560, 284] width 132 height 33
click at [545, 356] on span "Update" at bounding box center [528, 357] width 39 height 7
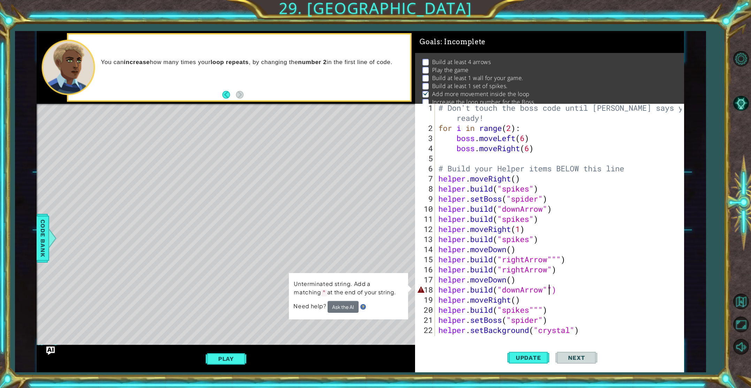
click at [540, 307] on div "# Don't touch the boss code until [PERSON_NAME] says you're ready! for i in ran…" at bounding box center [561, 234] width 248 height 263
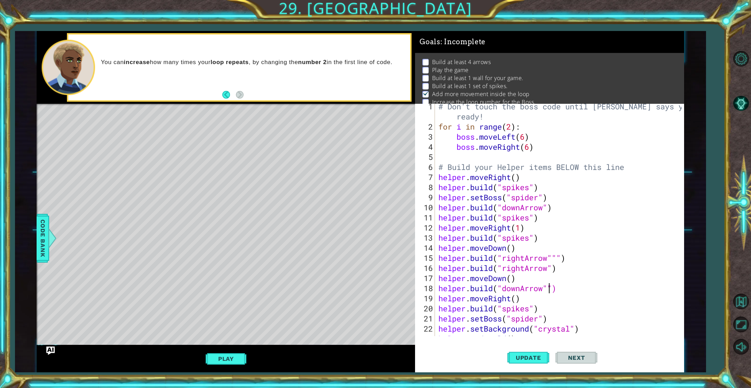
click at [550, 287] on div "# Don't touch the boss code until [PERSON_NAME] says you're ready! for i in ran…" at bounding box center [561, 232] width 248 height 263
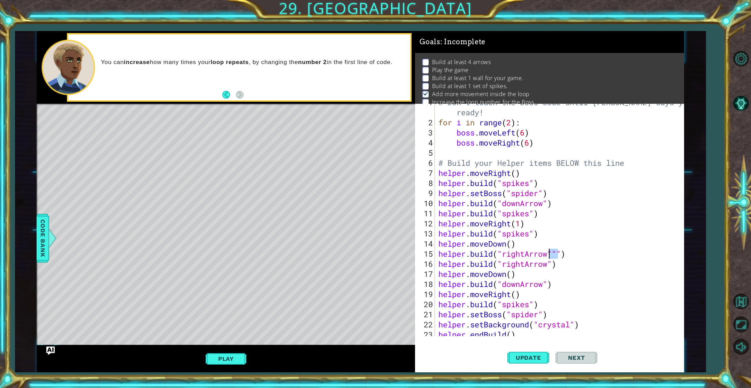
drag, startPoint x: 558, startPoint y: 252, endPoint x: 551, endPoint y: 255, distance: 8.0
click at [551, 255] on div "# Don't touch the boss code until [PERSON_NAME] says you're ready! for i in ran…" at bounding box center [561, 228] width 248 height 263
click at [529, 359] on span "Update" at bounding box center [528, 357] width 39 height 7
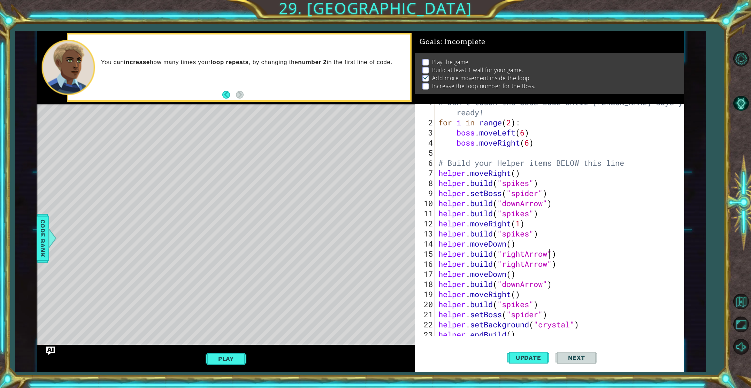
click at [511, 123] on div "# Don't touch the boss code until [PERSON_NAME] says you're ready! for i in ran…" at bounding box center [561, 228] width 248 height 263
click at [526, 135] on div "# Don't touch the boss code until [PERSON_NAME] says you're ready! for i in ran…" at bounding box center [561, 229] width 248 height 263
click at [530, 140] on div "# Don't touch the boss code until [PERSON_NAME] says you're ready! for i in ran…" at bounding box center [561, 228] width 248 height 263
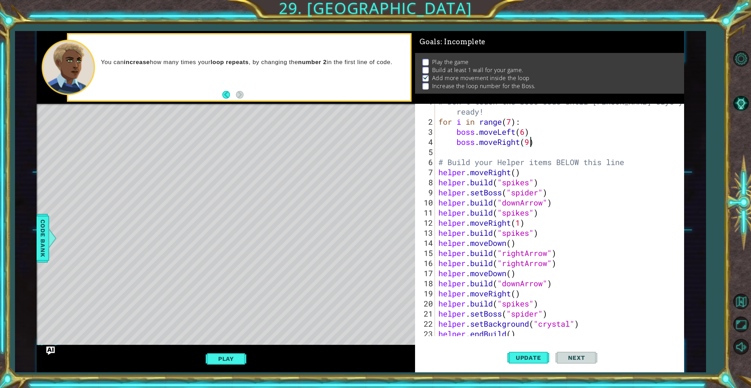
scroll to position [0, 4]
click at [517, 358] on span "Update" at bounding box center [528, 357] width 39 height 7
click at [235, 358] on button "Play" at bounding box center [226, 358] width 41 height 13
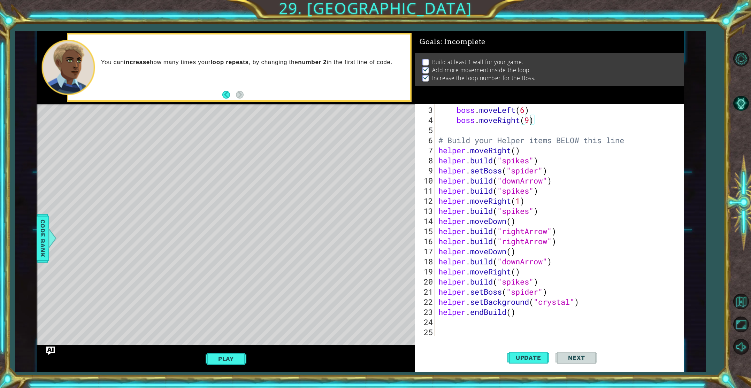
scroll to position [0, 3]
drag, startPoint x: 506, startPoint y: 310, endPoint x: 472, endPoint y: 312, distance: 34.9
click at [472, 312] on div "boss . moveLeft ( 6 ) boss . moveRight ( 9 ) # Build your Helper items BELOW th…" at bounding box center [561, 231] width 248 height 253
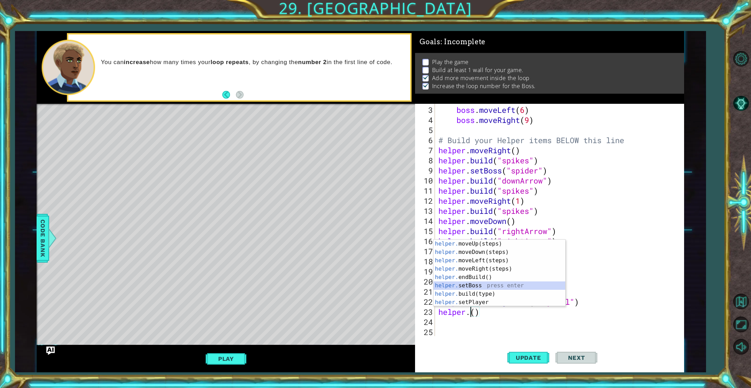
click at [471, 286] on div "helper. moveUp(steps) press enter helper. moveDown(steps) press enter helper. m…" at bounding box center [500, 282] width 132 height 84
type textarea "helper.setBoss("bats")"
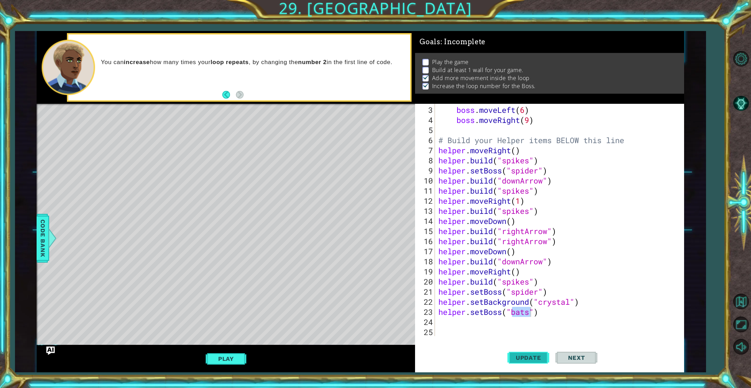
click at [536, 356] on span "Update" at bounding box center [528, 357] width 39 height 7
click at [436, 321] on div "helper.setBoss("bats") 3 4 5 6 7 8 9 10 11 12 13 14 15 16 17 18 19 20 21 22 23 …" at bounding box center [548, 220] width 266 height 232
click at [437, 324] on div "boss . moveLeft ( 6 ) boss . moveRight ( 9 ) # Build your Helper items BELOW th…" at bounding box center [561, 231] width 248 height 253
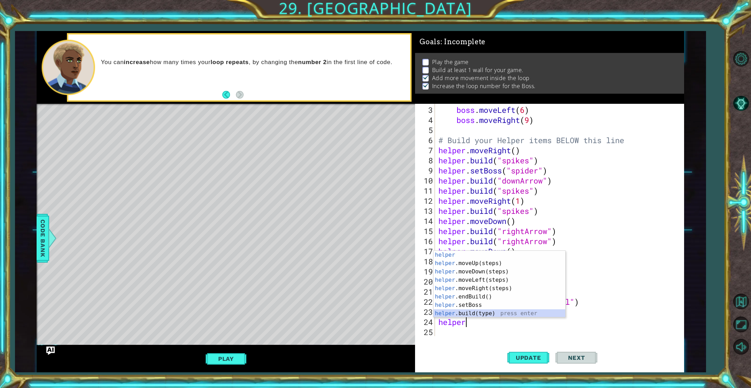
click at [478, 314] on div "helper press enter helper .moveUp(steps) press enter helper .moveDown(steps) pr…" at bounding box center [500, 293] width 132 height 84
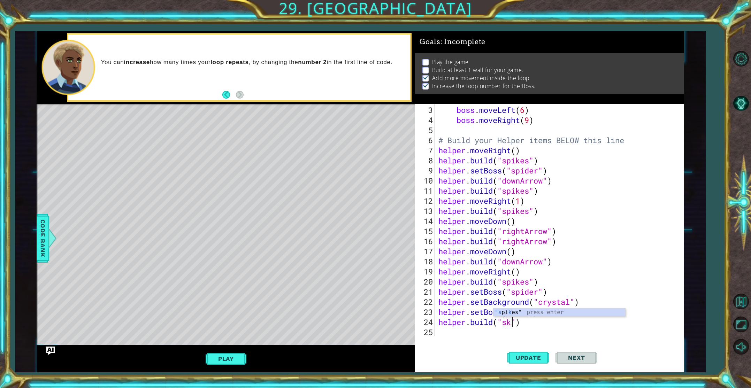
scroll to position [0, 3]
click at [515, 304] on div ""s pider" press enter "s pikes" press enter " cry s tal" press enter" at bounding box center [560, 313] width 132 height 42
click at [530, 357] on span "Update" at bounding box center [528, 357] width 39 height 7
drag, startPoint x: 531, startPoint y: 212, endPoint x: 498, endPoint y: 215, distance: 32.9
click at [498, 215] on div "boss . moveLeft ( 6 ) boss . moveRight ( 9 ) # Build your Helper items BELOW th…" at bounding box center [561, 231] width 248 height 253
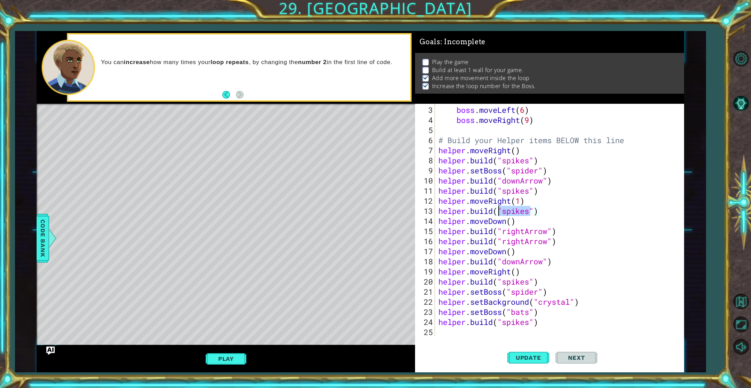
click at [505, 211] on div "boss . moveLeft ( 6 ) boss . moveRight ( 9 ) # Build your Helper items BELOW th…" at bounding box center [561, 231] width 248 height 253
drag, startPoint x: 530, startPoint y: 213, endPoint x: 504, endPoint y: 214, distance: 26.5
click at [504, 214] on div "boss . moveLeft ( 6 ) boss . moveRight ( 9 ) # Build your Helper items BELOW th…" at bounding box center [561, 231] width 248 height 253
click at [502, 218] on div ""wall " press enter" at bounding box center [560, 228] width 132 height 25
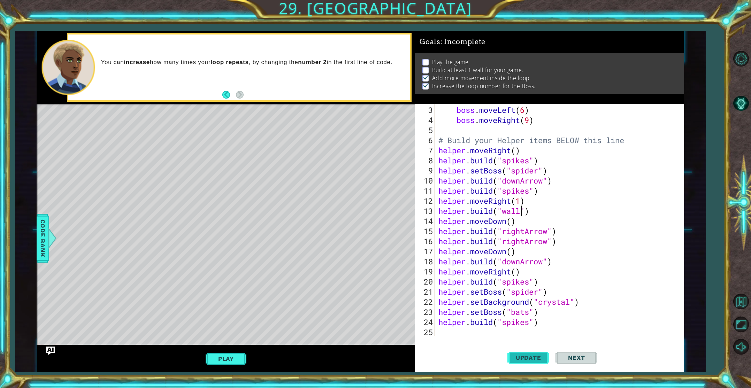
type textarea "[DOMAIN_NAME]("wall")"
click at [528, 360] on span "Update" at bounding box center [528, 357] width 39 height 7
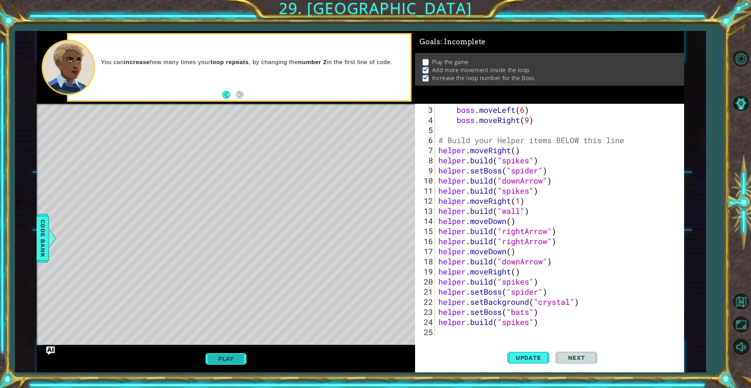
click at [231, 359] on button "Play" at bounding box center [226, 358] width 41 height 13
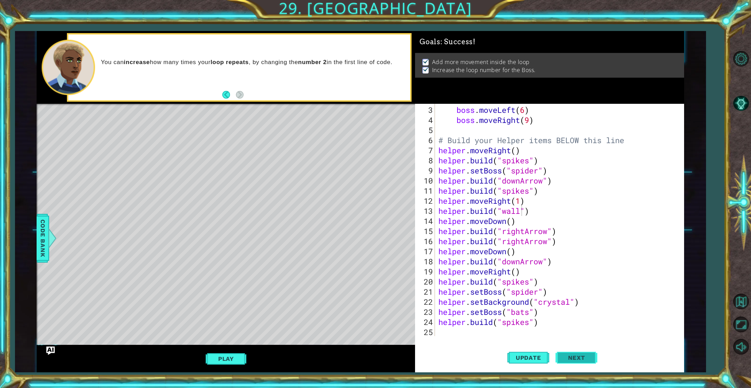
click at [587, 359] on span "Next" at bounding box center [576, 357] width 31 height 7
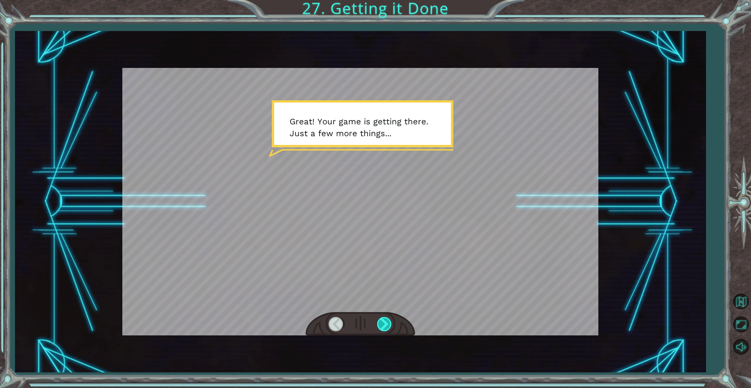
click at [383, 320] on div at bounding box center [385, 324] width 16 height 14
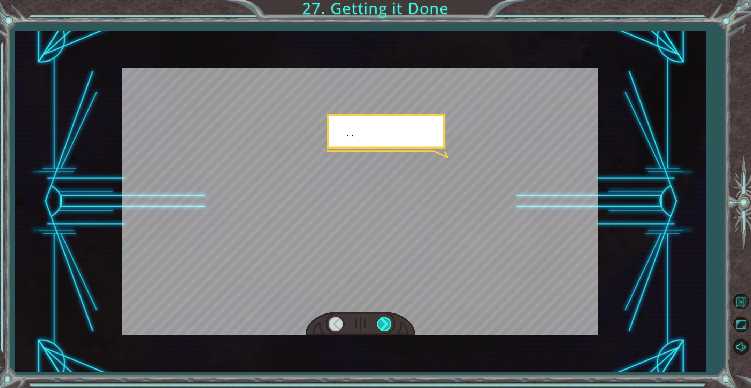
click at [383, 320] on div at bounding box center [385, 324] width 16 height 14
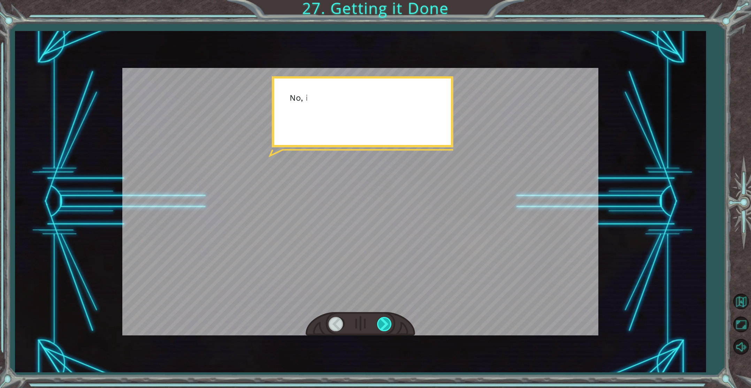
click at [383, 320] on div at bounding box center [385, 324] width 16 height 14
click at [382, 320] on div at bounding box center [385, 324] width 16 height 14
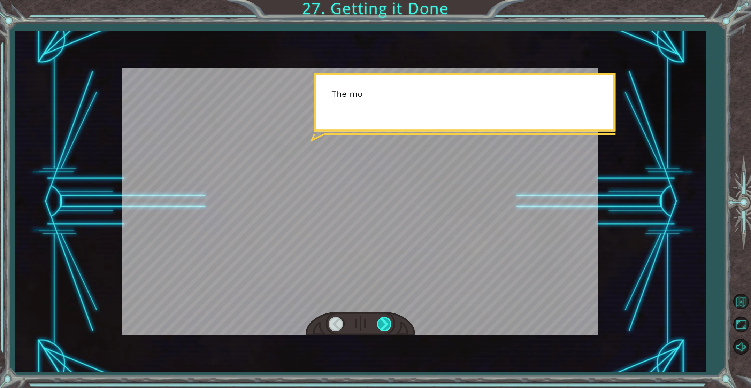
click at [383, 321] on div at bounding box center [385, 324] width 16 height 14
click at [383, 322] on div at bounding box center [385, 324] width 16 height 14
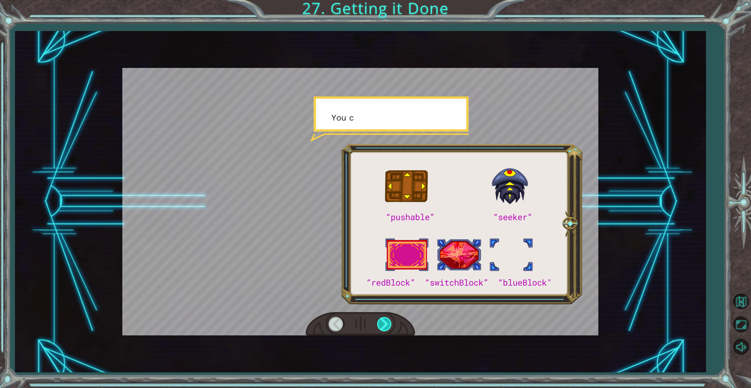
click at [383, 322] on div at bounding box center [385, 324] width 16 height 14
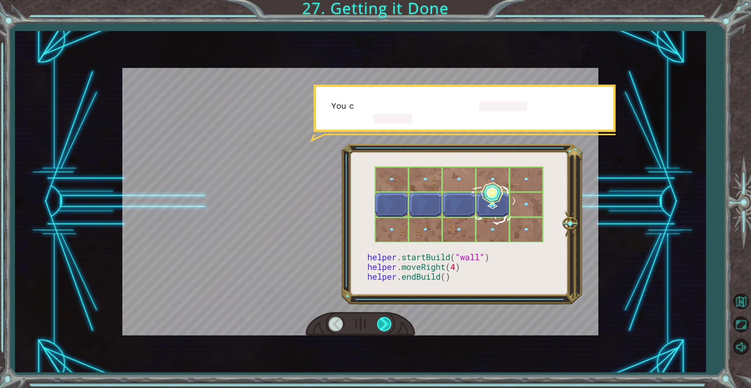
click at [383, 322] on div at bounding box center [385, 324] width 16 height 14
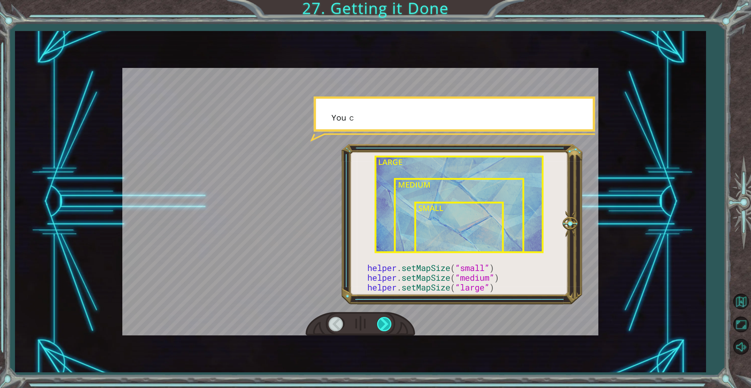
click at [383, 322] on div at bounding box center [385, 324] width 16 height 14
click at [382, 322] on div at bounding box center [385, 324] width 16 height 14
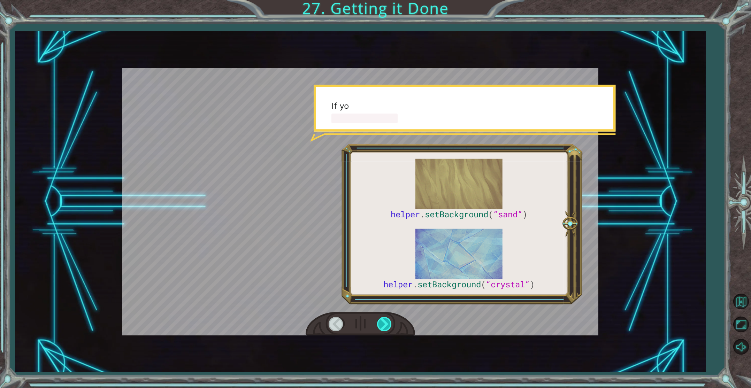
click at [382, 323] on div at bounding box center [385, 324] width 16 height 14
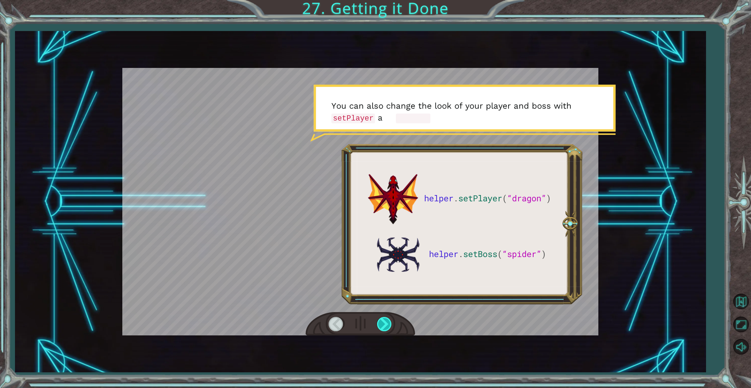
click at [378, 322] on div at bounding box center [385, 324] width 16 height 14
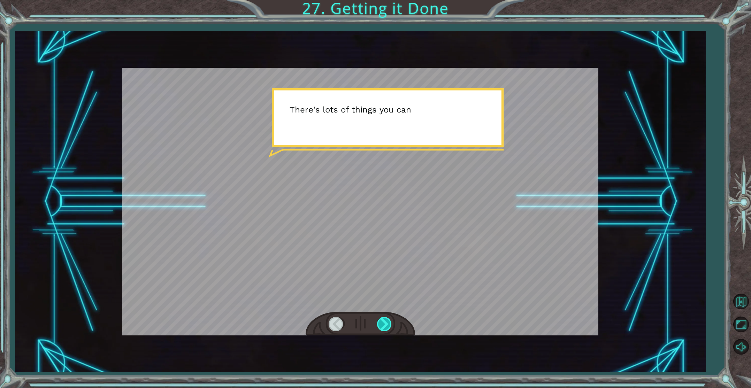
click at [378, 323] on div at bounding box center [385, 324] width 16 height 14
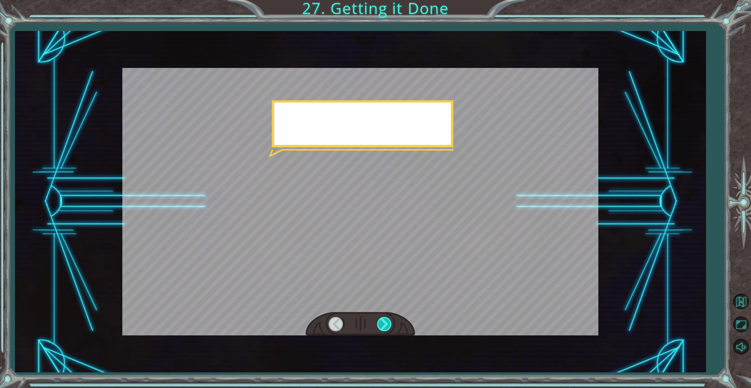
click at [378, 323] on div at bounding box center [385, 324] width 16 height 14
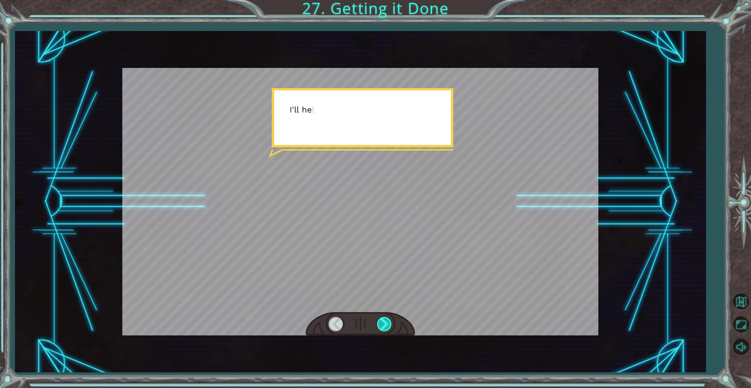
click at [378, 323] on div at bounding box center [385, 324] width 16 height 14
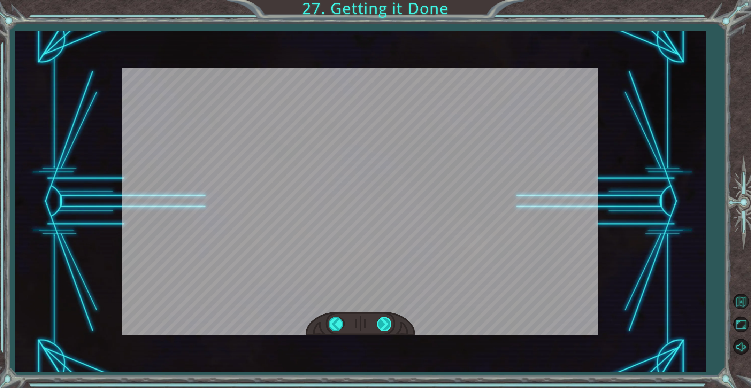
click at [378, 323] on div at bounding box center [385, 324] width 16 height 14
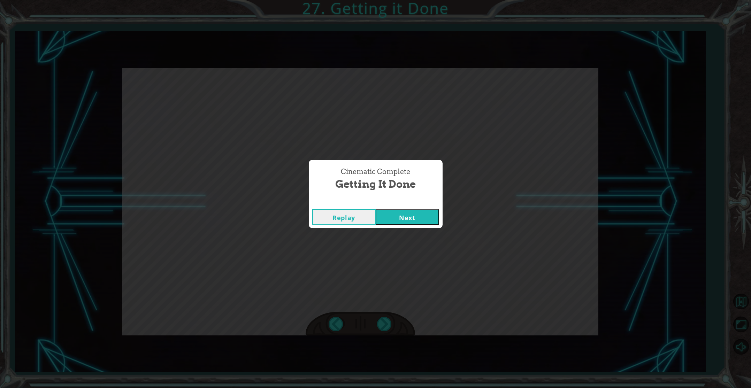
click at [403, 224] on button "Next" at bounding box center [407, 217] width 63 height 16
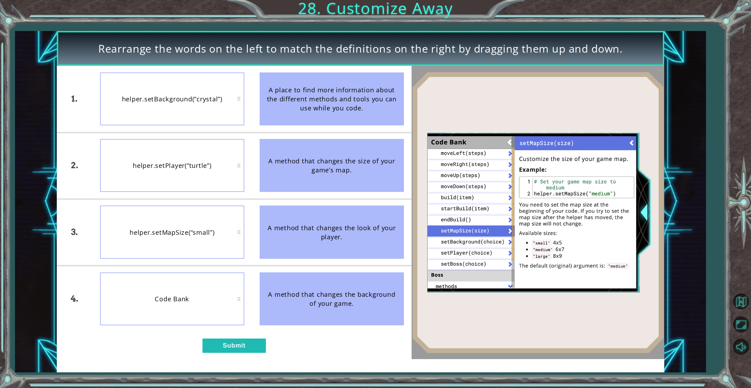
drag, startPoint x: 321, startPoint y: 103, endPoint x: 280, endPoint y: 104, distance: 41.5
click at [311, 103] on div "A place to find more information about the different methods and tools you can …" at bounding box center [332, 98] width 144 height 53
click at [253, 347] on button "Submit" at bounding box center [233, 346] width 63 height 14
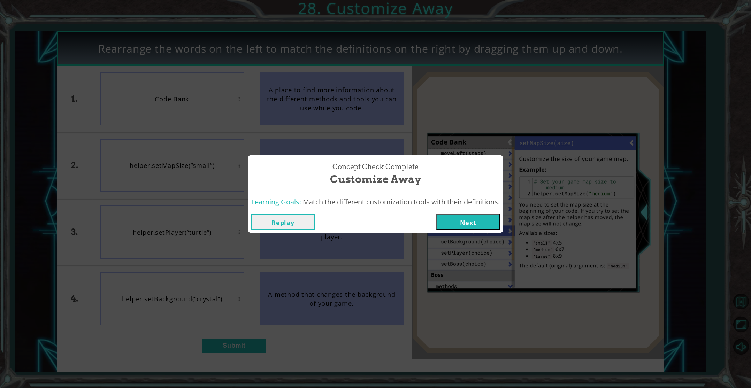
click at [479, 225] on button "Next" at bounding box center [467, 222] width 63 height 16
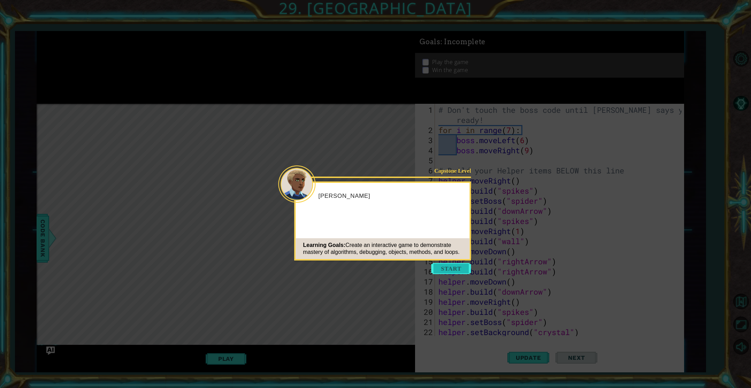
click at [449, 266] on button "Start" at bounding box center [451, 268] width 40 height 11
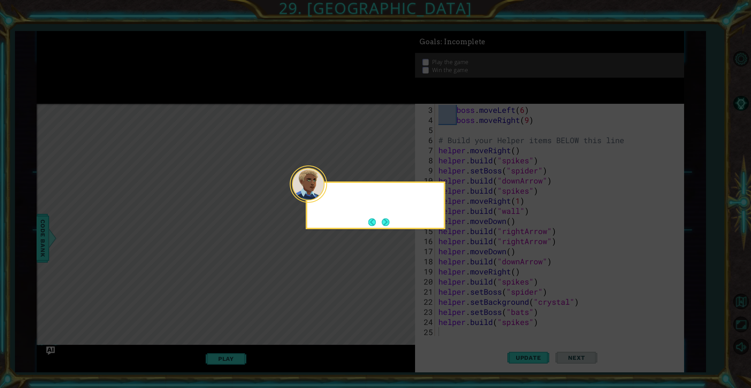
scroll to position [30, 0]
click at [384, 222] on button "Next" at bounding box center [385, 221] width 9 height 9
click at [384, 222] on button "Next" at bounding box center [386, 223] width 8 height 8
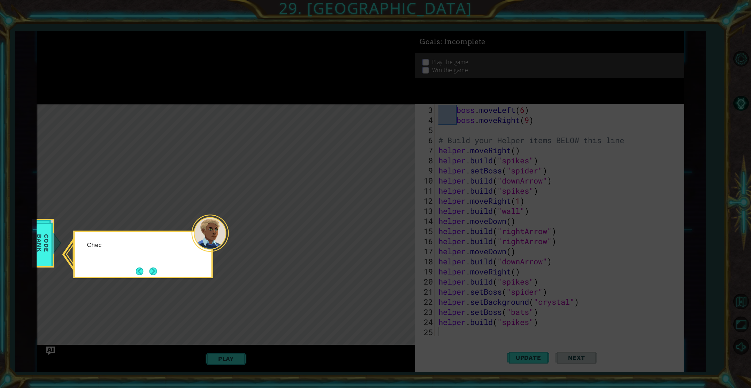
click at [384, 222] on icon at bounding box center [375, 194] width 751 height 388
click at [153, 271] on button "Next" at bounding box center [154, 272] width 8 height 8
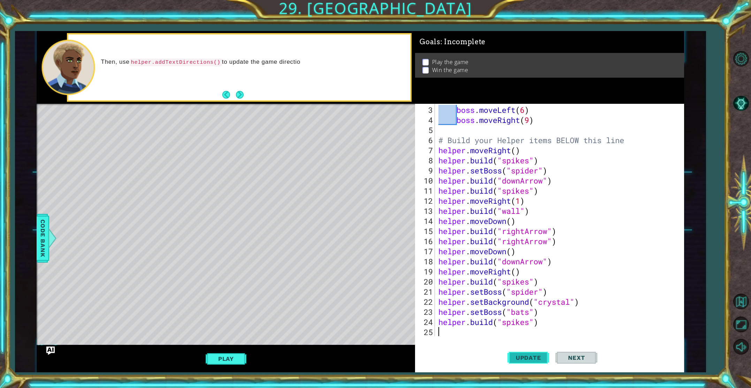
click at [530, 355] on span "Update" at bounding box center [528, 357] width 39 height 7
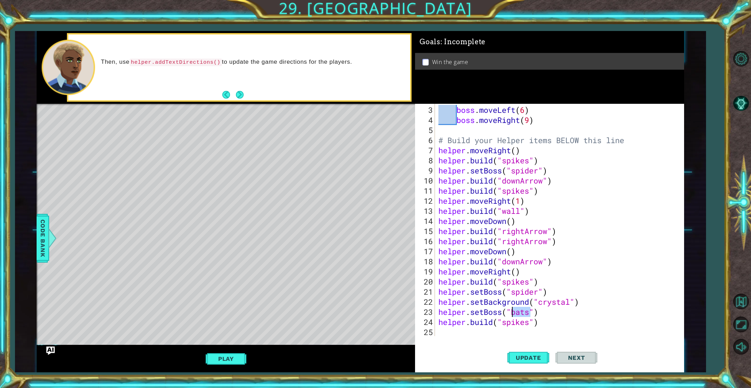
drag, startPoint x: 529, startPoint y: 312, endPoint x: 514, endPoint y: 313, distance: 14.7
click at [514, 313] on div "boss . moveLeft ( 6 ) boss . moveRight ( 9 ) # Build your Helper items BELOW th…" at bounding box center [561, 231] width 248 height 253
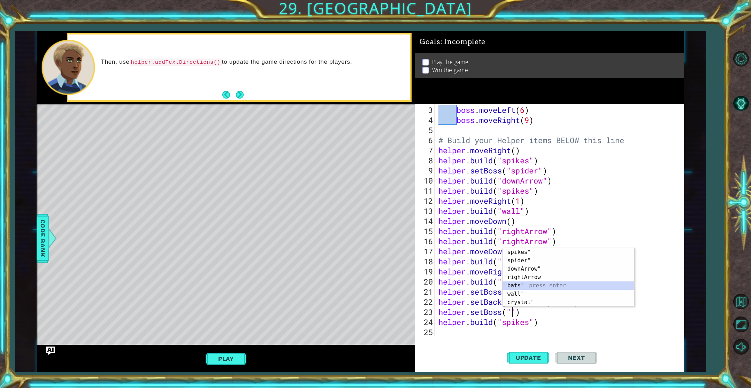
click at [517, 285] on div "" spikes" press enter " spider" press enter " downArrow" press enter " rightArr…" at bounding box center [569, 285] width 132 height 75
type textarea "helper.setBoss("bats")"
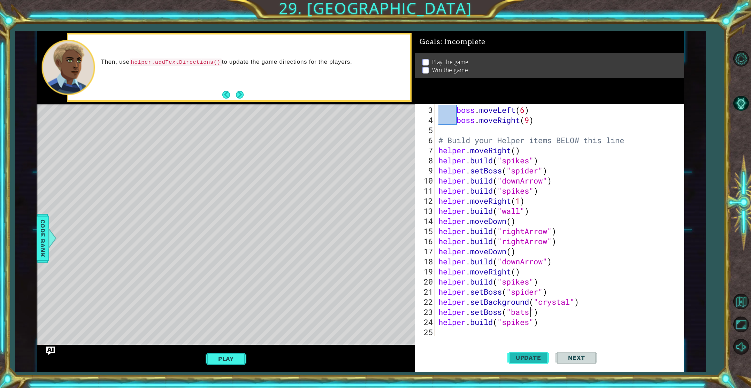
click at [525, 358] on span "Update" at bounding box center [528, 357] width 39 height 7
click at [574, 357] on span "Next" at bounding box center [576, 357] width 31 height 7
click at [439, 333] on div "boss . moveLeft ( 6 ) boss . moveRight ( 9 ) # Build your Helper items BELOW th…" at bounding box center [561, 231] width 248 height 253
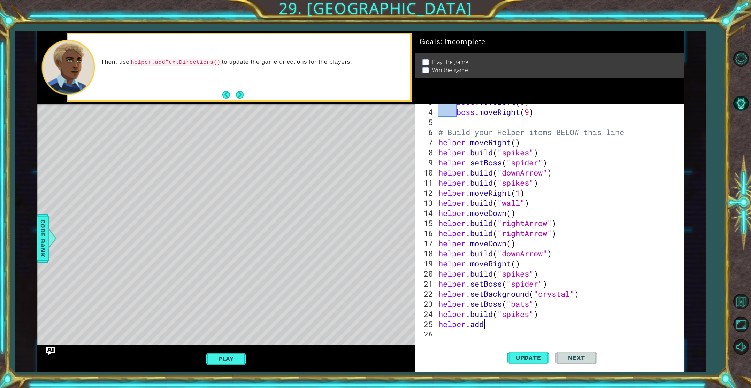
scroll to position [40, 0]
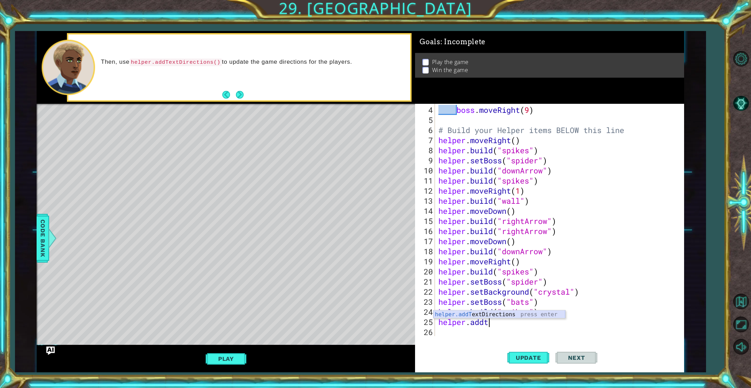
click at [492, 313] on div "helper.addT extDirections press enter" at bounding box center [500, 323] width 132 height 25
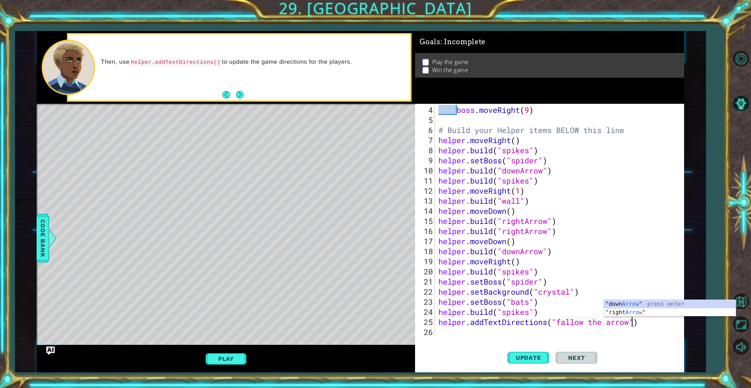
scroll to position [0, 9]
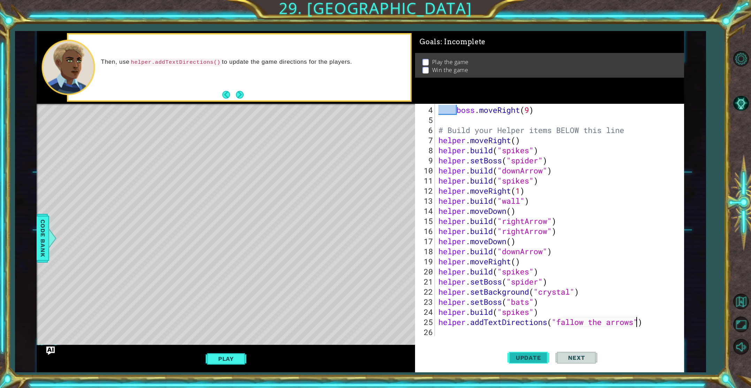
type textarea "helper.addTextDirections("fallow the arrows")"
drag, startPoint x: 532, startPoint y: 355, endPoint x: 537, endPoint y: 357, distance: 6.3
click at [532, 355] on span "Update" at bounding box center [528, 357] width 39 height 7
click at [223, 361] on button "Play" at bounding box center [226, 358] width 41 height 13
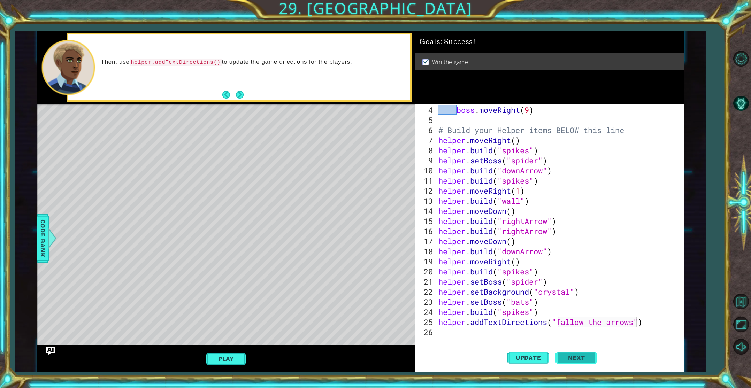
click at [583, 354] on span "Next" at bounding box center [576, 357] width 31 height 7
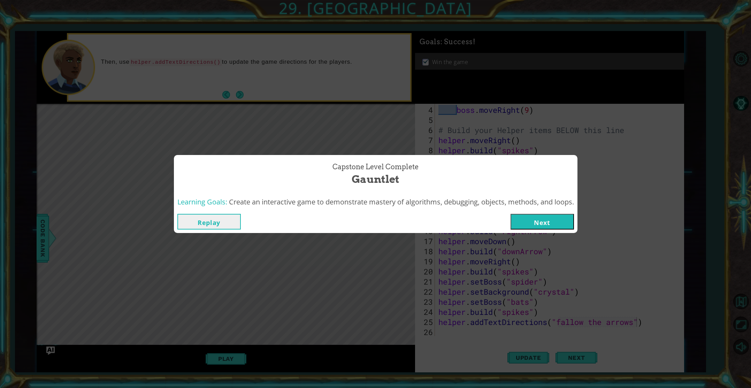
click at [534, 222] on button "Next" at bounding box center [542, 222] width 63 height 16
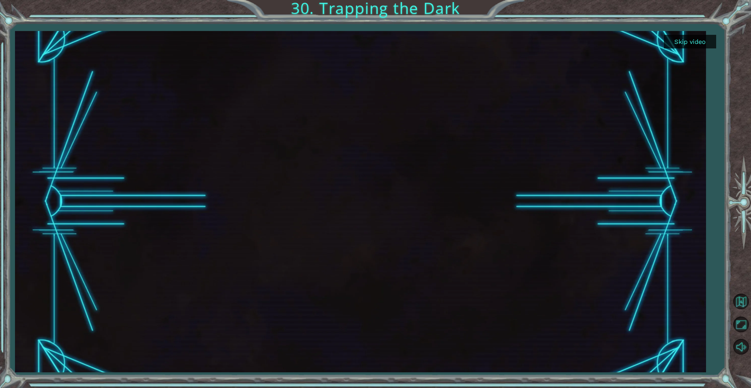
click at [698, 40] on button "Skip video" at bounding box center [690, 42] width 52 height 14
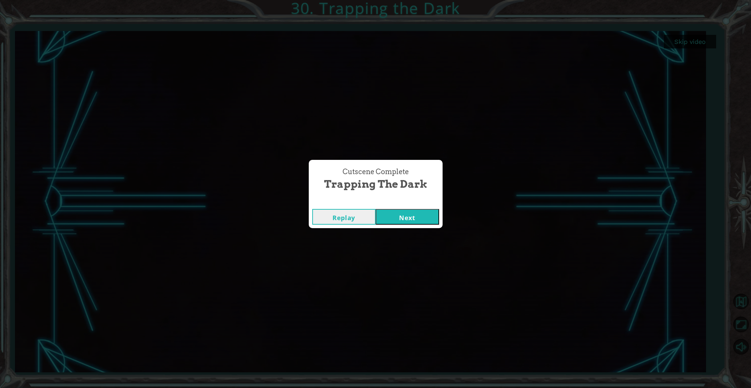
click at [399, 220] on button "Next" at bounding box center [407, 217] width 63 height 16
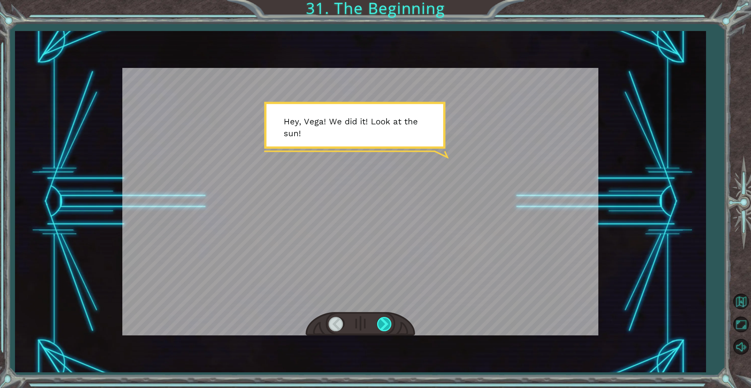
click at [390, 322] on div at bounding box center [385, 324] width 16 height 14
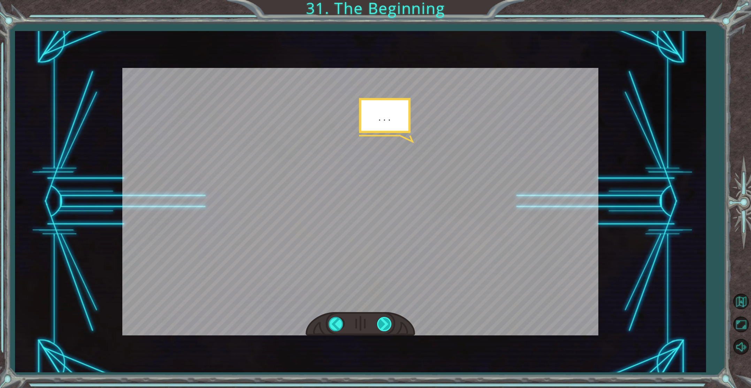
click at [390, 322] on div at bounding box center [385, 324] width 16 height 14
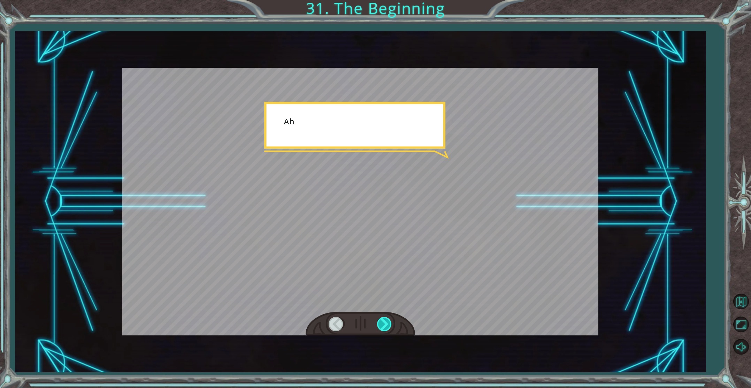
click at [390, 322] on div at bounding box center [385, 324] width 16 height 14
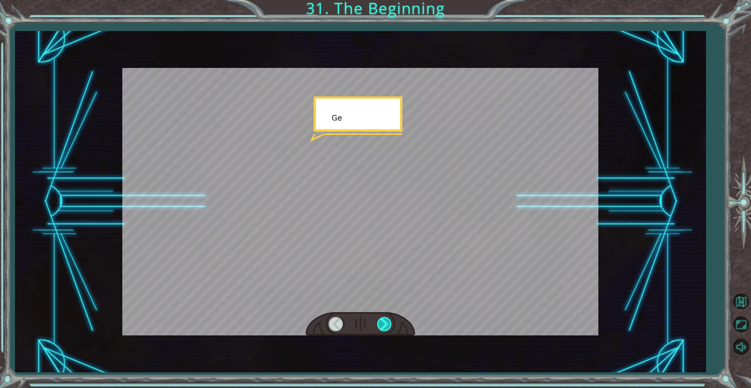
click at [390, 322] on div at bounding box center [385, 324] width 16 height 14
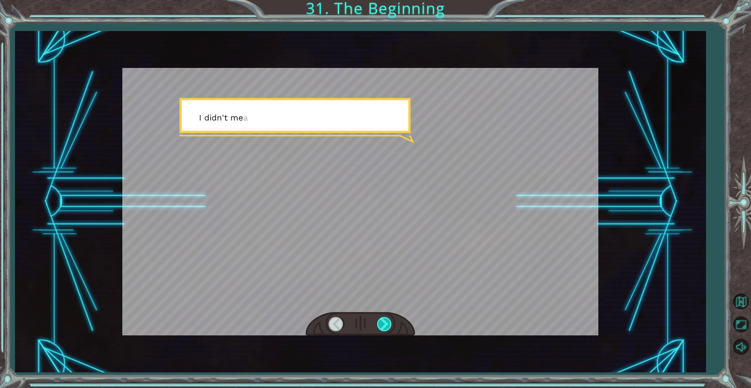
click at [390, 322] on div at bounding box center [385, 324] width 16 height 14
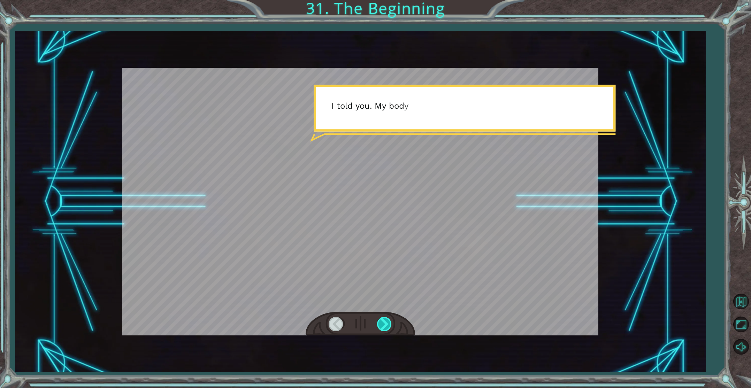
click at [390, 322] on div at bounding box center [385, 324] width 16 height 14
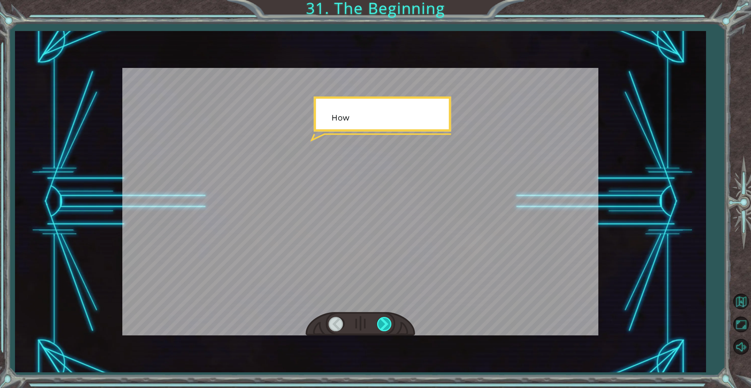
click at [390, 322] on div at bounding box center [385, 324] width 16 height 14
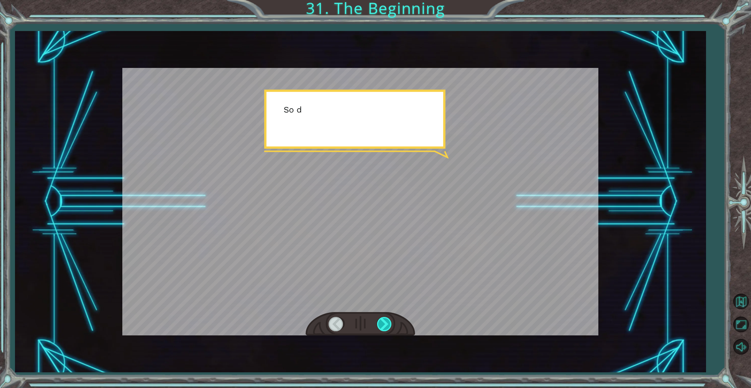
click at [390, 322] on div at bounding box center [385, 324] width 16 height 14
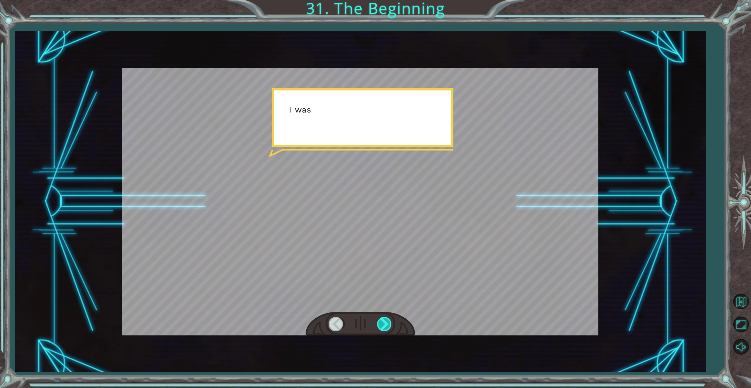
click at [390, 322] on div at bounding box center [385, 324] width 16 height 14
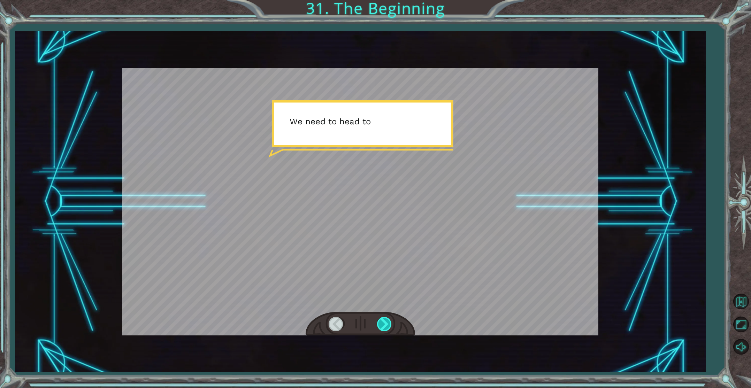
click at [390, 322] on div at bounding box center [385, 324] width 16 height 14
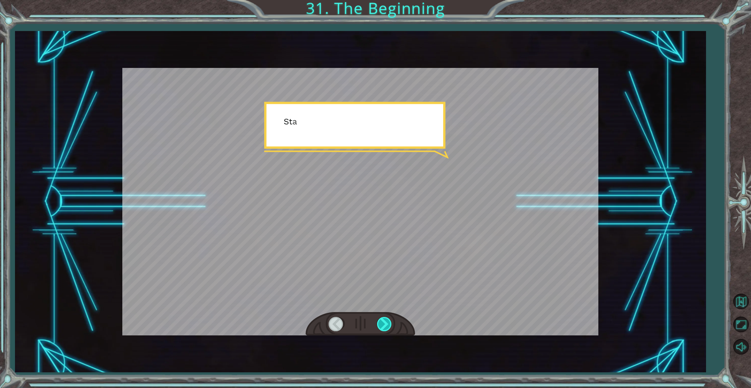
click at [390, 322] on div at bounding box center [385, 324] width 16 height 14
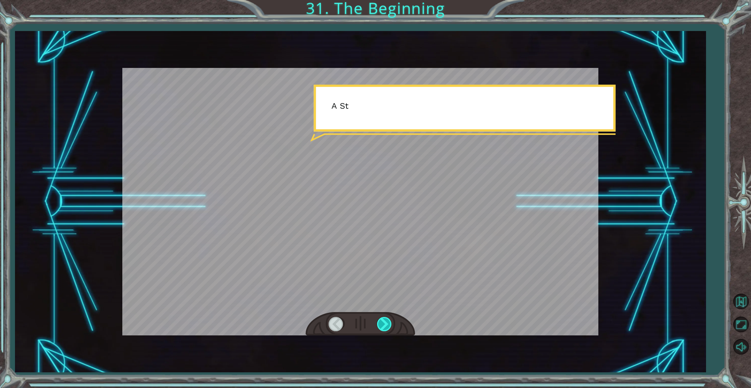
click at [390, 322] on div at bounding box center [385, 324] width 16 height 14
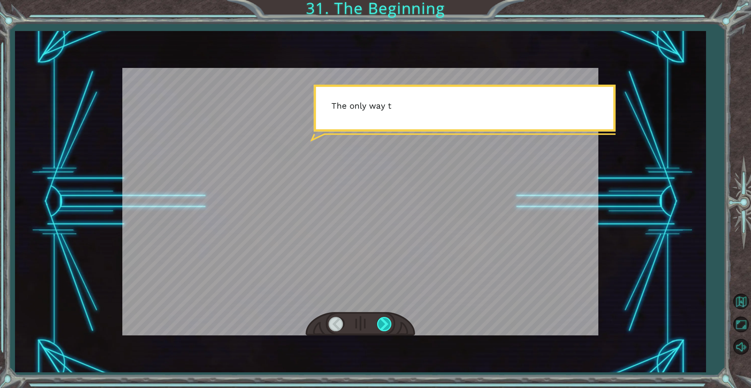
click at [390, 322] on div at bounding box center [385, 324] width 16 height 14
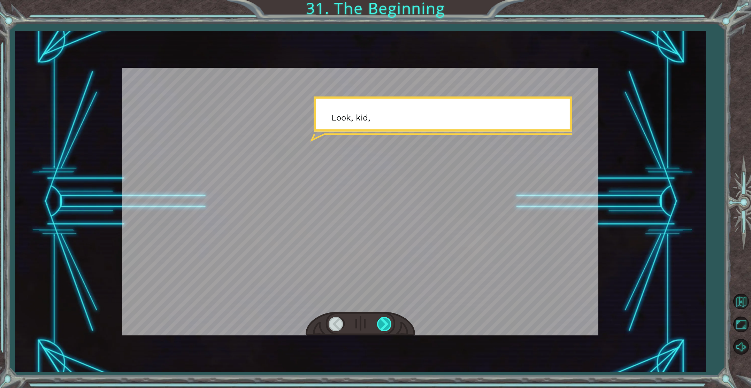
click at [388, 321] on div at bounding box center [385, 324] width 16 height 14
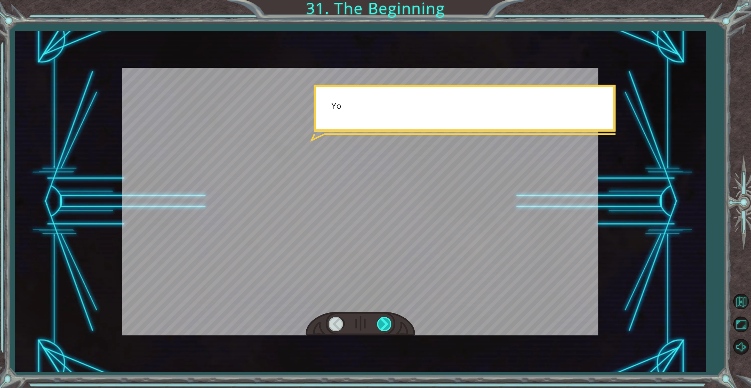
click at [388, 321] on div at bounding box center [385, 324] width 16 height 14
click at [382, 326] on div at bounding box center [385, 324] width 16 height 14
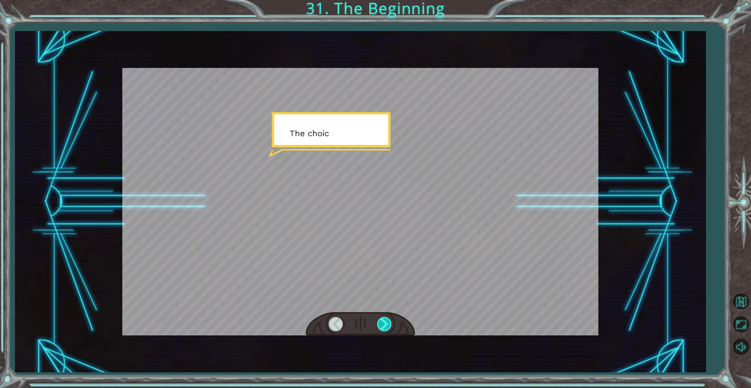
click at [381, 327] on div at bounding box center [385, 324] width 16 height 14
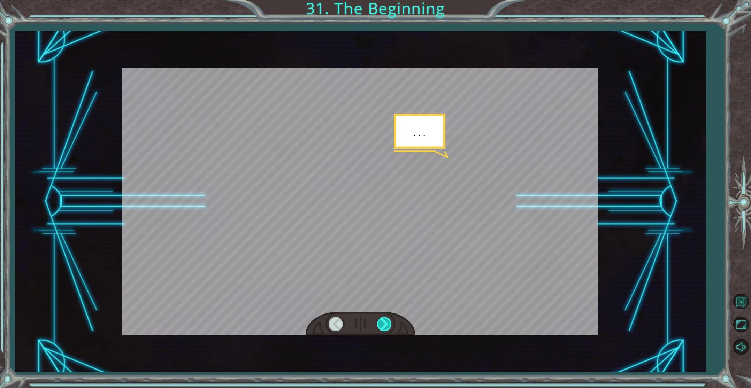
click at [381, 327] on div at bounding box center [385, 324] width 16 height 14
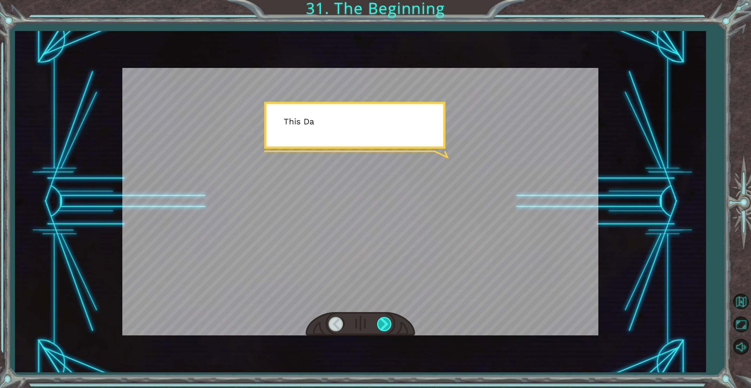
click at [381, 327] on div at bounding box center [385, 324] width 16 height 14
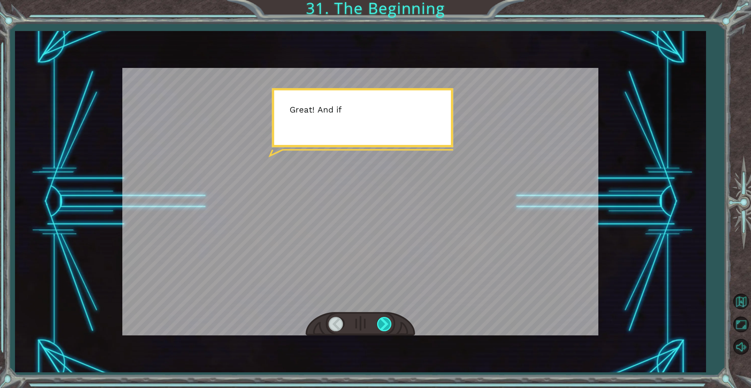
click at [381, 327] on div at bounding box center [385, 324] width 16 height 14
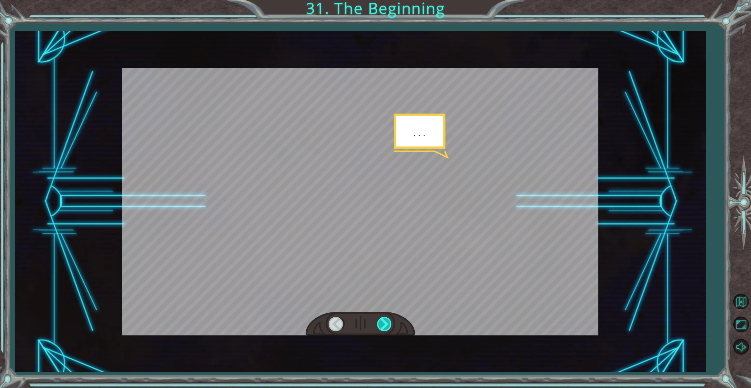
click at [381, 327] on div at bounding box center [385, 324] width 16 height 14
click at [381, 328] on div at bounding box center [385, 324] width 16 height 14
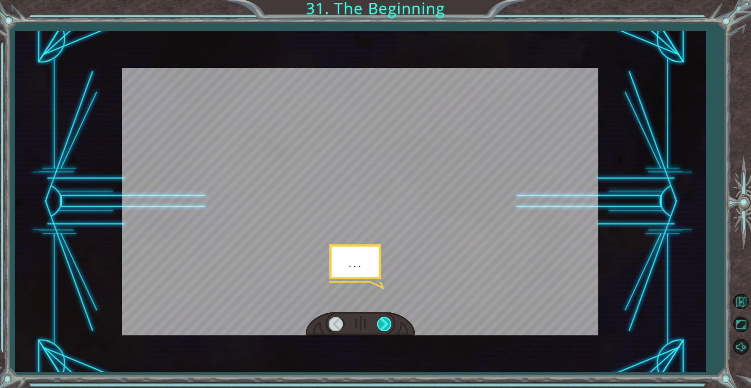
click at [381, 328] on div at bounding box center [385, 324] width 16 height 14
click at [382, 327] on div at bounding box center [385, 324] width 16 height 14
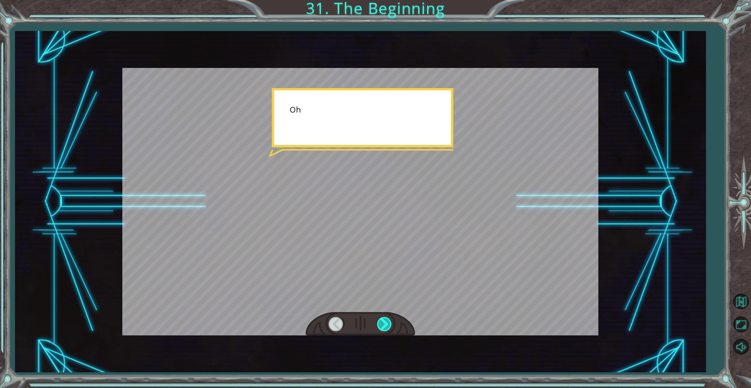
click at [382, 327] on div at bounding box center [385, 324] width 16 height 14
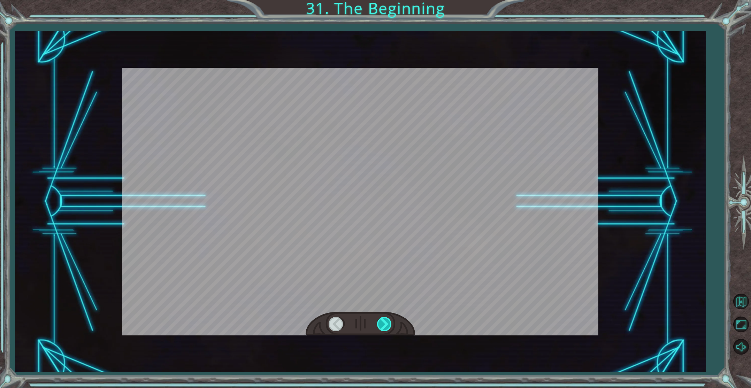
click at [382, 327] on div at bounding box center [385, 324] width 16 height 14
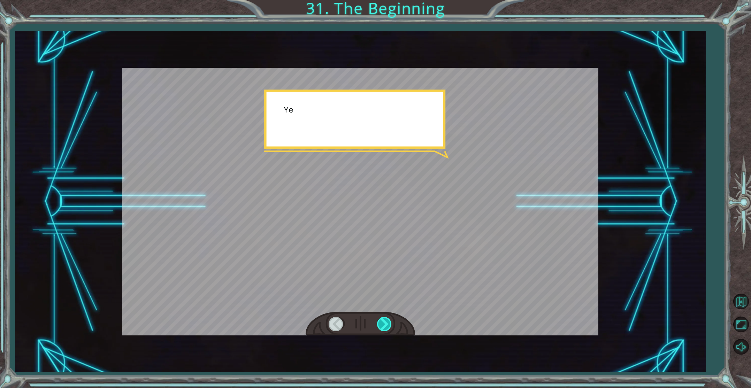
click at [382, 327] on div at bounding box center [385, 324] width 16 height 14
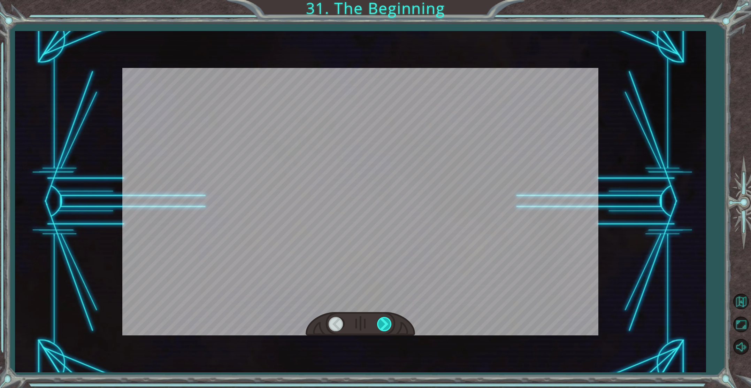
click at [382, 327] on div at bounding box center [385, 324] width 16 height 14
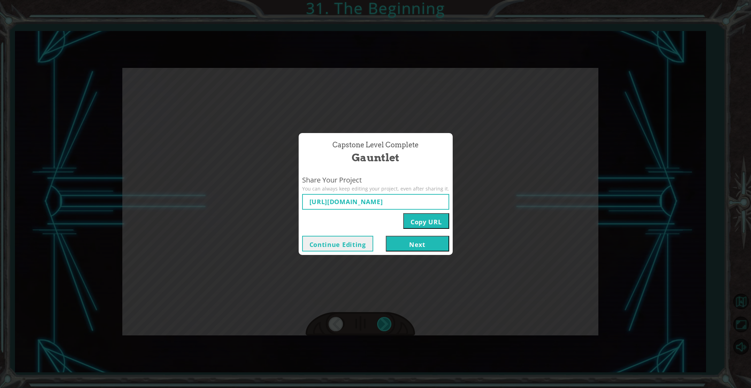
type input "[URL][DOMAIN_NAME]"
click at [433, 219] on button "Copy URL" at bounding box center [426, 221] width 46 height 16
click at [433, 217] on button "Copy URL" at bounding box center [426, 221] width 46 height 16
click at [420, 245] on button "Next" at bounding box center [417, 244] width 63 height 16
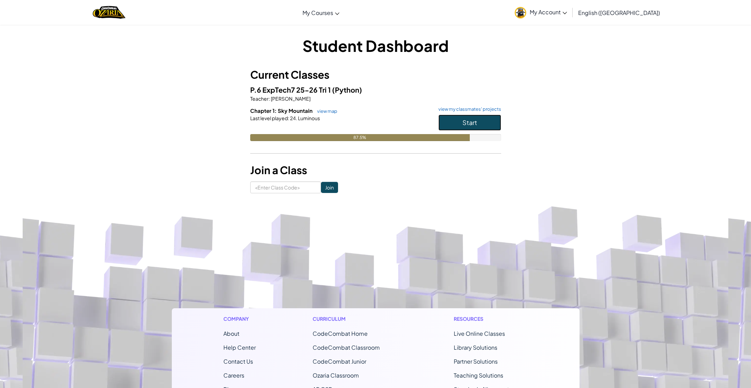
click at [454, 117] on button "Start" at bounding box center [469, 123] width 63 height 16
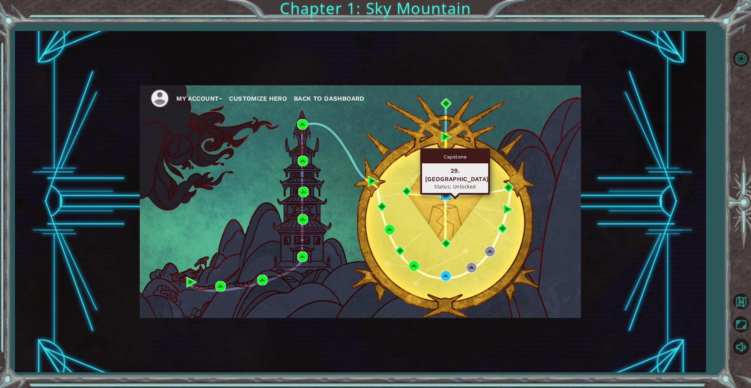
click at [445, 193] on img at bounding box center [446, 195] width 10 height 10
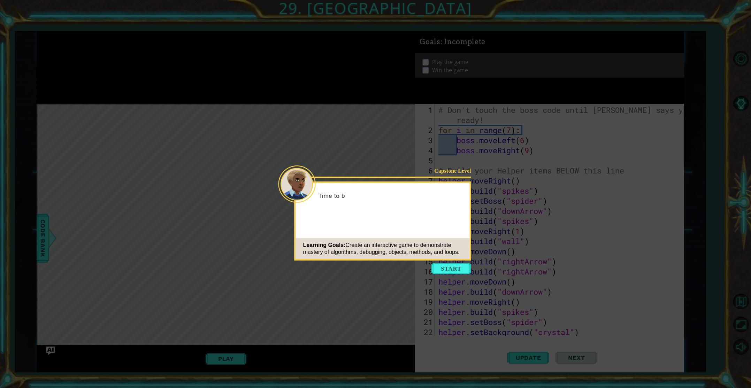
scroll to position [40, 0]
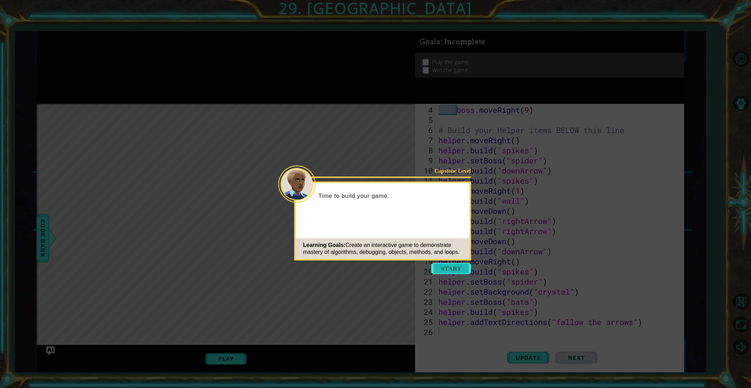
click at [452, 269] on button "Start" at bounding box center [451, 268] width 40 height 11
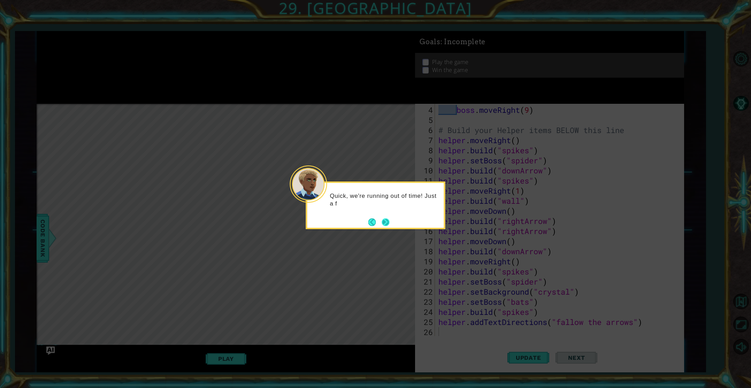
click at [386, 219] on button "Next" at bounding box center [385, 222] width 11 height 11
click at [386, 219] on button "Next" at bounding box center [386, 223] width 8 height 8
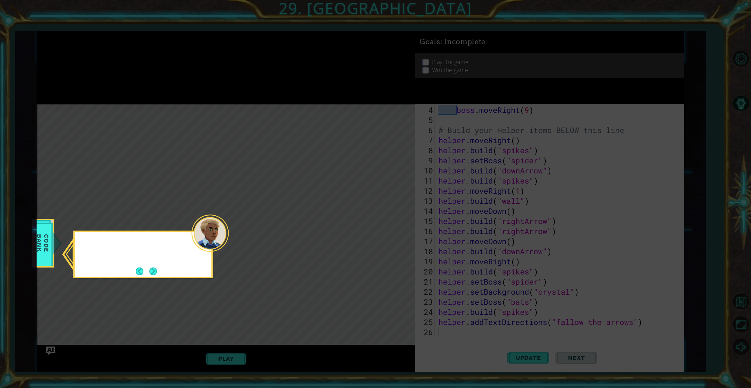
click at [386, 219] on icon at bounding box center [375, 194] width 751 height 388
click at [154, 273] on button "Next" at bounding box center [153, 272] width 8 height 8
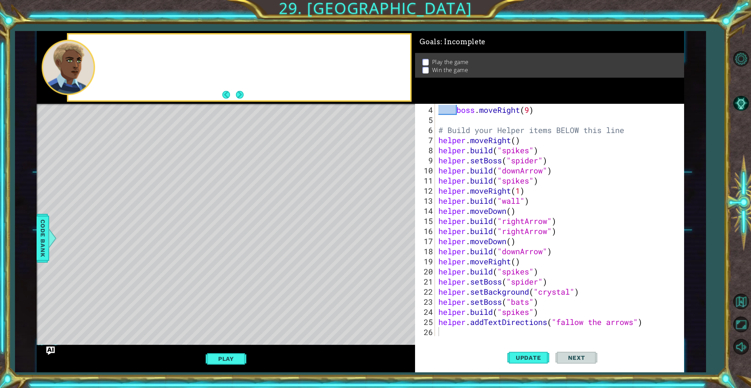
click at [154, 273] on div "Level Map" at bounding box center [198, 206] width 322 height 205
click at [516, 357] on span "Update" at bounding box center [528, 357] width 39 height 7
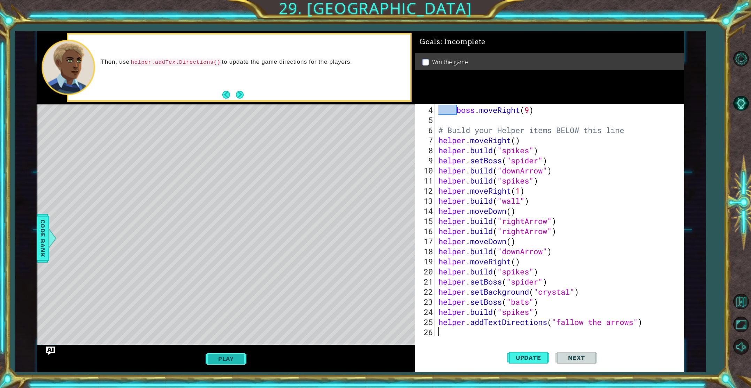
click at [226, 360] on button "Play" at bounding box center [226, 358] width 41 height 13
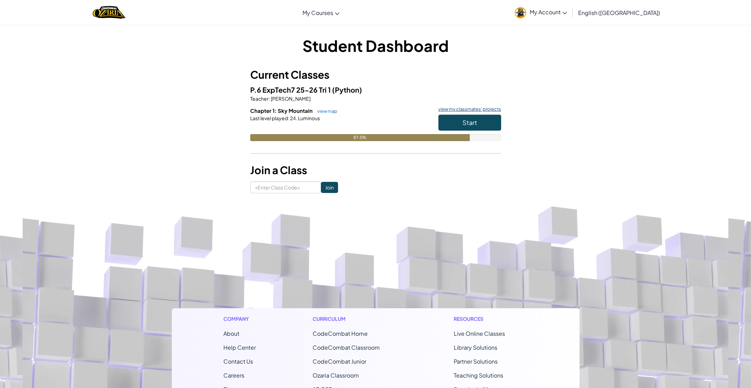
click at [448, 107] on link "view my classmates' projects" at bounding box center [468, 109] width 66 height 5
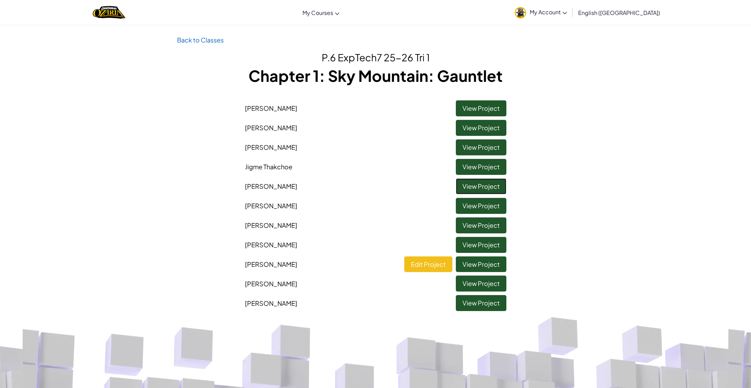
click at [485, 186] on link "View Project" at bounding box center [481, 186] width 51 height 16
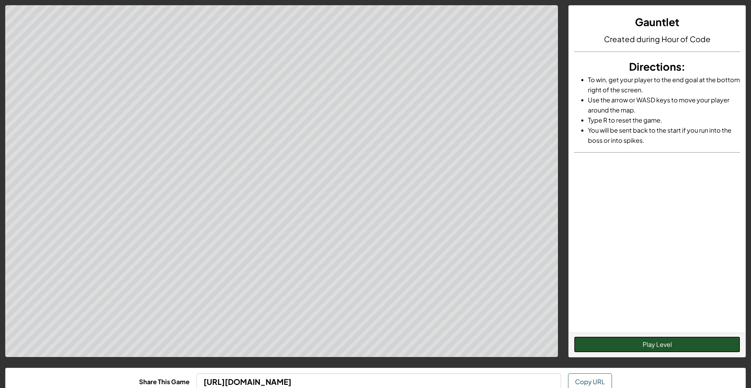
click at [626, 345] on button "Play Level" at bounding box center [657, 345] width 166 height 16
click at [662, 341] on button "Restart Level" at bounding box center [657, 345] width 166 height 16
click at [624, 336] on div "Restart Level" at bounding box center [657, 345] width 177 height 24
click at [624, 337] on button "Restart Level" at bounding box center [657, 345] width 166 height 16
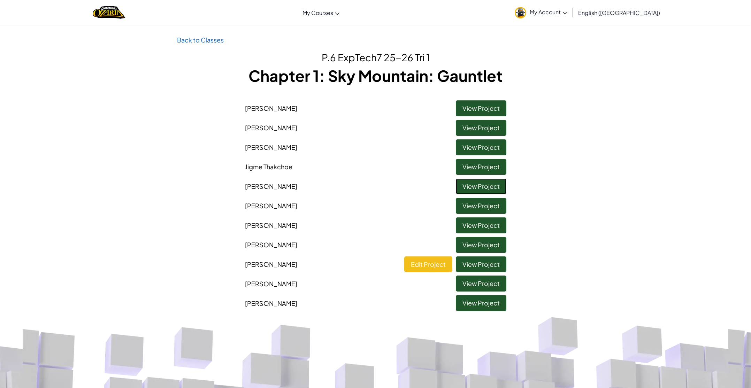
click at [468, 187] on link "View Project" at bounding box center [481, 186] width 51 height 16
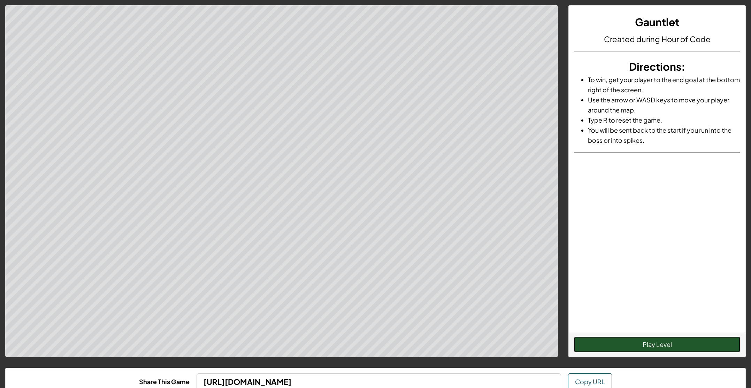
click at [582, 338] on button "Play Level" at bounding box center [657, 345] width 166 height 16
click at [582, 339] on button "Restart Level" at bounding box center [657, 345] width 166 height 16
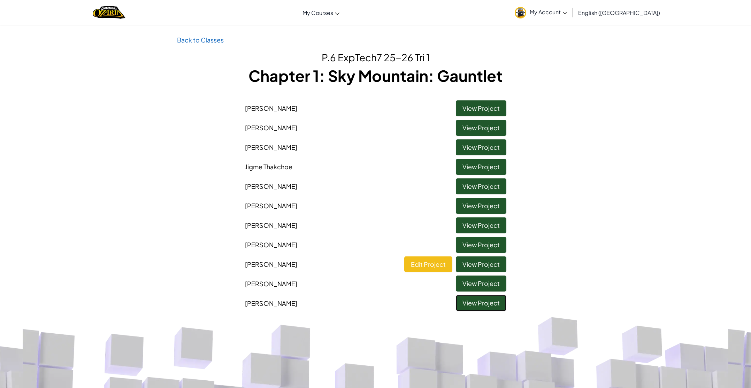
click at [483, 303] on link "View Project" at bounding box center [481, 303] width 51 height 16
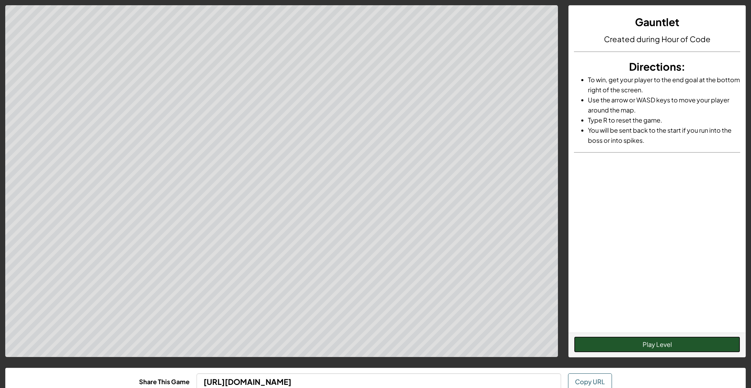
click at [636, 345] on button "Play Level" at bounding box center [657, 345] width 166 height 16
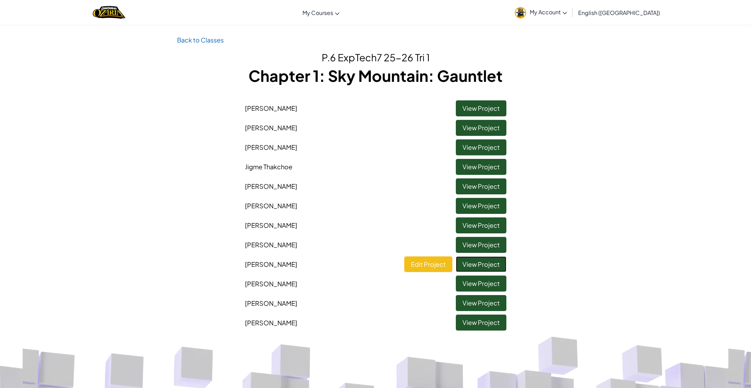
click at [461, 263] on link "View Project" at bounding box center [481, 265] width 51 height 16
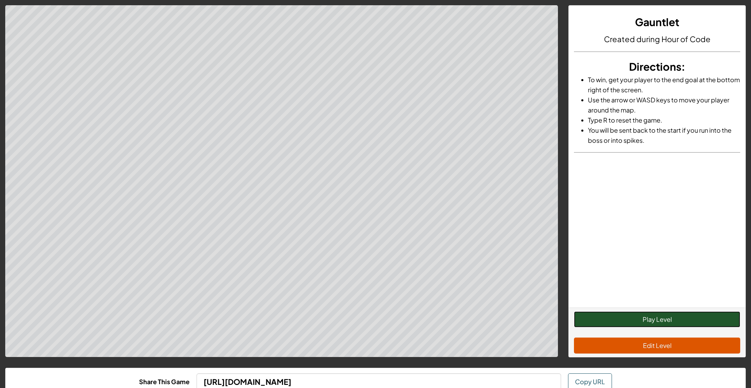
click at [661, 320] on button "Play Level" at bounding box center [657, 320] width 166 height 16
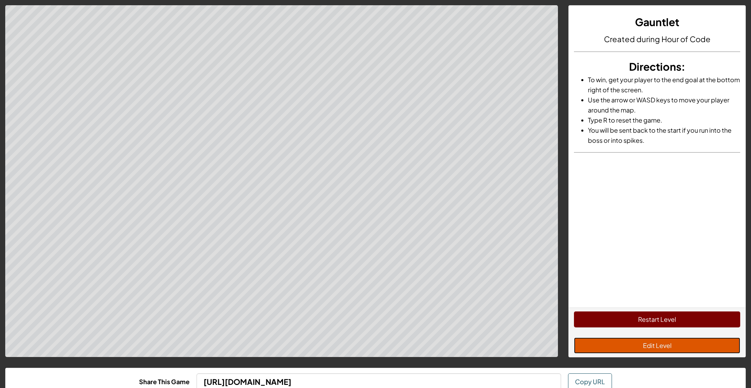
click at [658, 346] on button "Edit Level" at bounding box center [657, 346] width 166 height 16
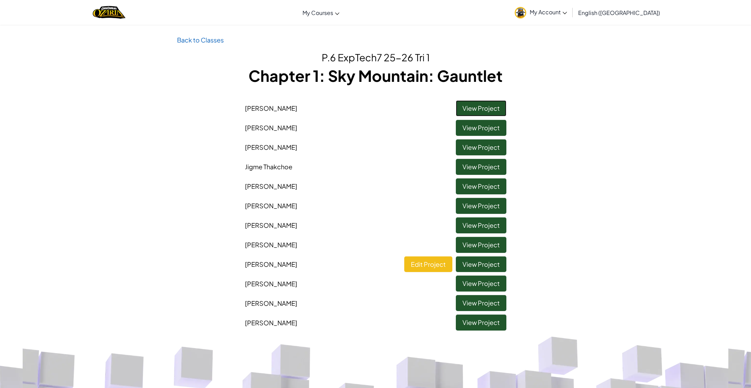
click at [474, 104] on link "View Project" at bounding box center [481, 108] width 51 height 16
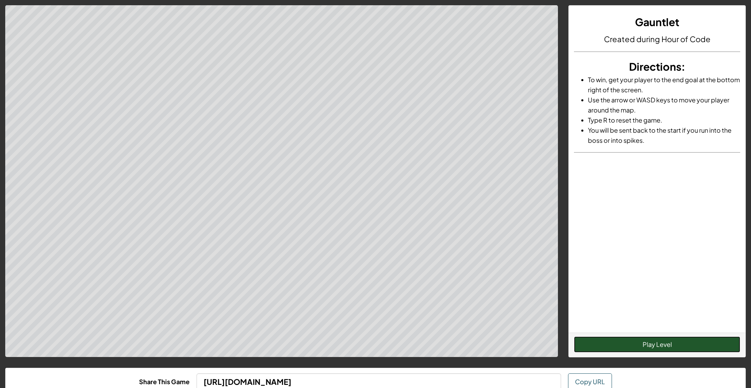
click at [686, 348] on button "Play Level" at bounding box center [657, 345] width 166 height 16
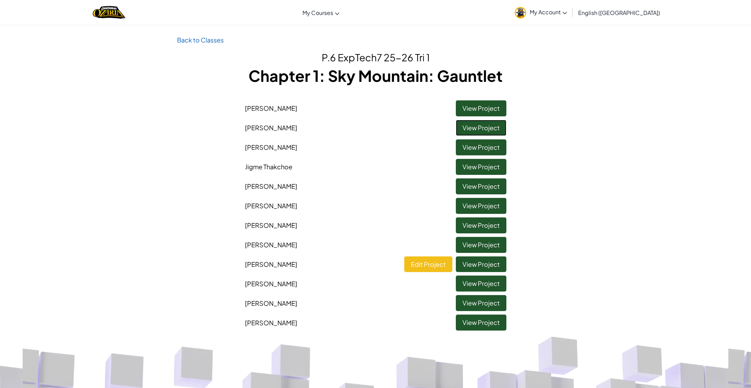
click at [484, 132] on link "View Project" at bounding box center [481, 128] width 51 height 16
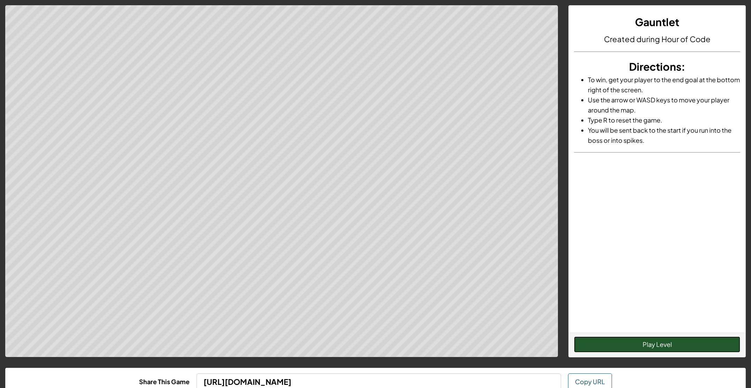
click at [654, 345] on button "Play Level" at bounding box center [657, 345] width 166 height 16
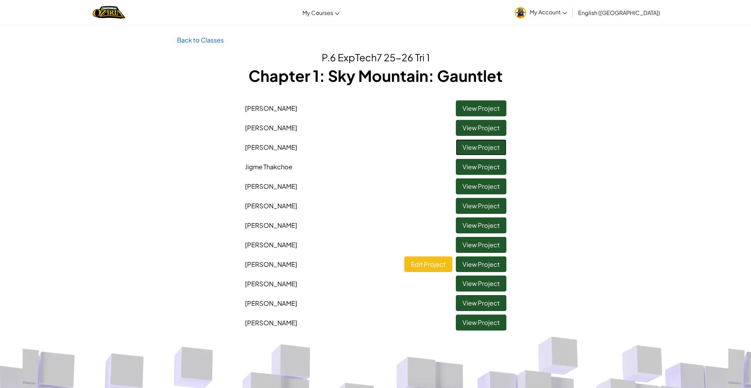
click at [477, 142] on link "View Project" at bounding box center [481, 147] width 51 height 16
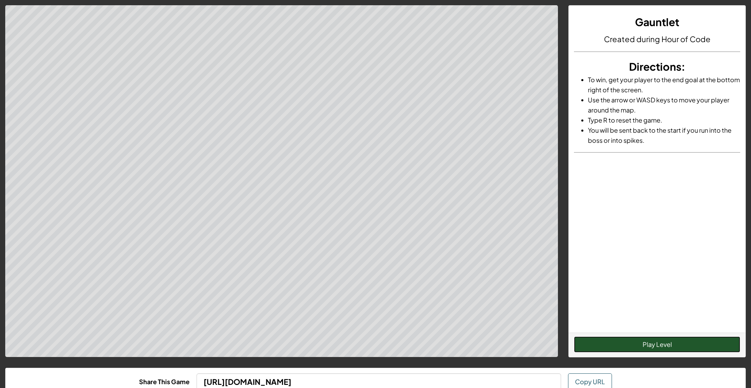
click at [662, 346] on button "Play Level" at bounding box center [657, 345] width 166 height 16
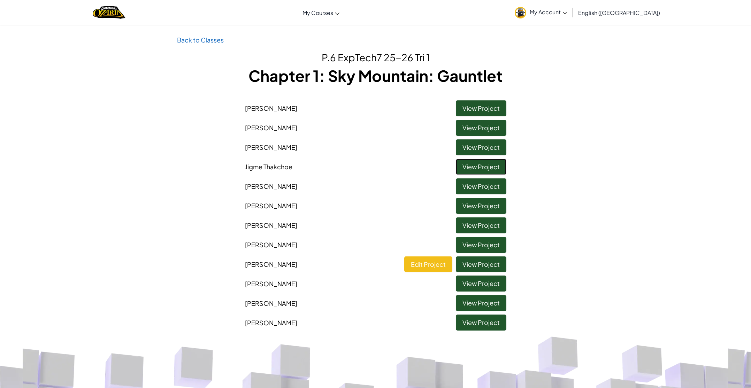
click at [466, 168] on link "View Project" at bounding box center [481, 167] width 51 height 16
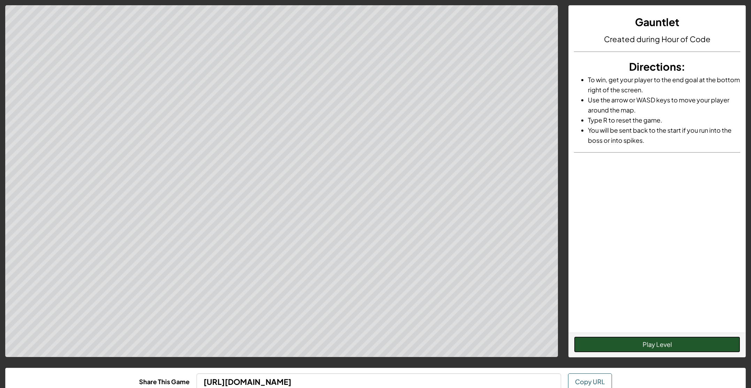
click at [658, 340] on button "Play Level" at bounding box center [657, 345] width 166 height 16
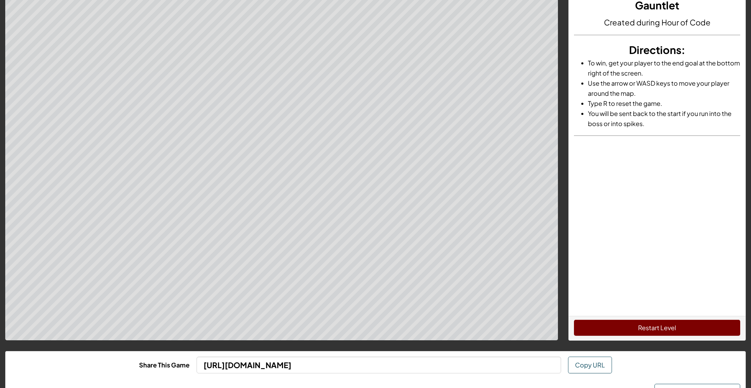
scroll to position [17, 0]
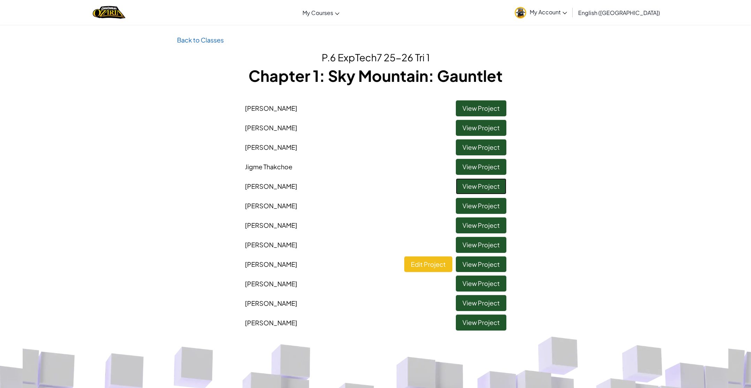
click at [480, 189] on link "View Project" at bounding box center [481, 186] width 51 height 16
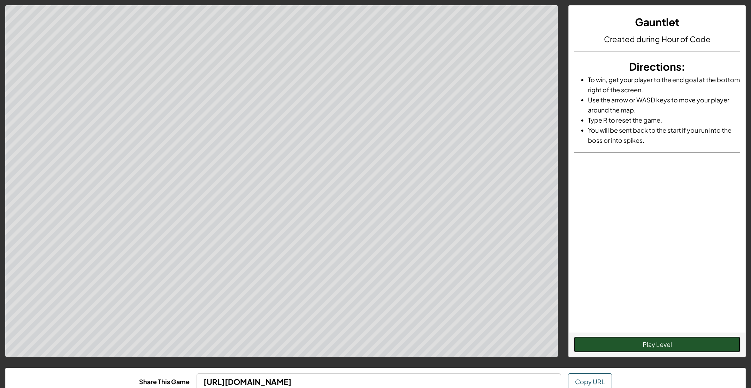
click at [666, 343] on button "Play Level" at bounding box center [657, 345] width 166 height 16
